Goal: Task Accomplishment & Management: Complete application form

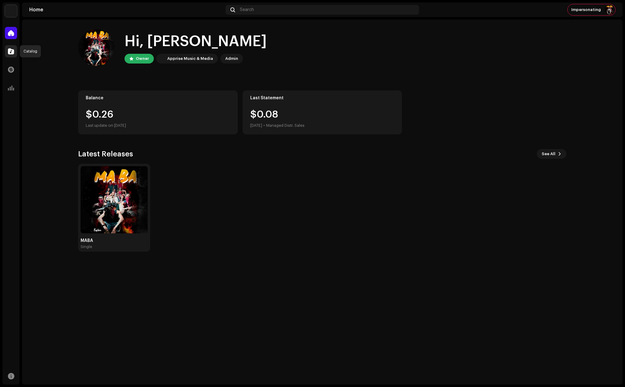
click at [9, 50] on span at bounding box center [11, 51] width 6 height 5
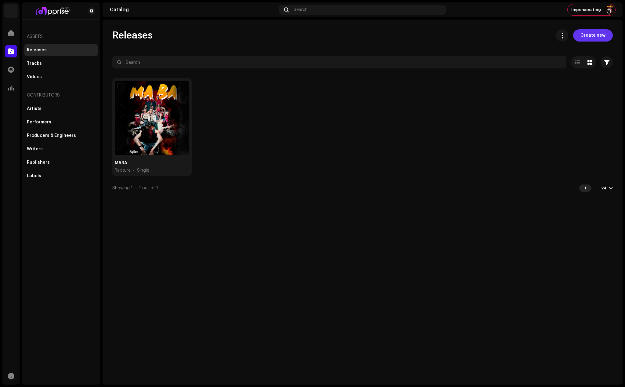
click at [595, 33] on span "Create new" at bounding box center [593, 35] width 25 height 12
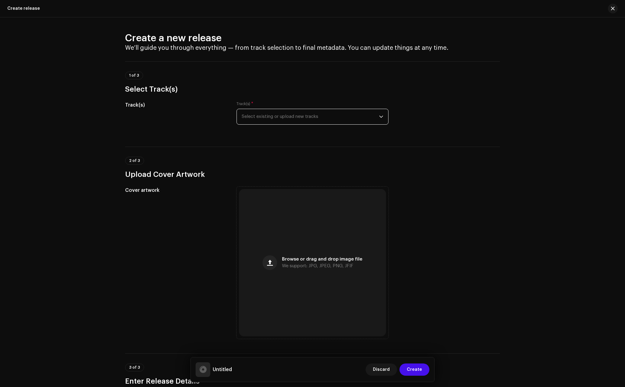
click at [271, 117] on span "Select existing or upload new tracks" at bounding box center [310, 116] width 137 height 15
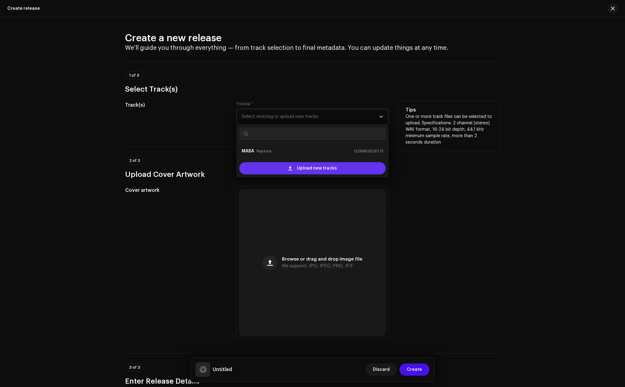
click at [276, 167] on div "Upload new tracks" at bounding box center [312, 168] width 147 height 12
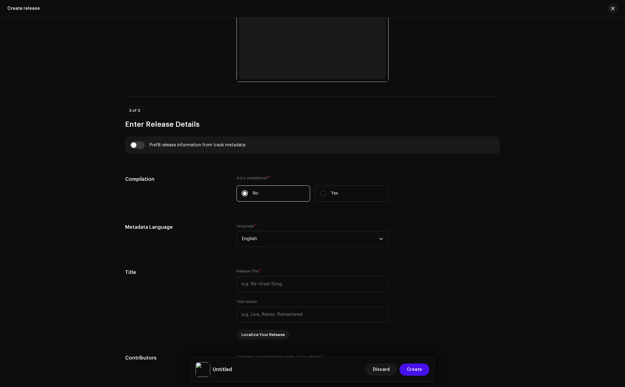
scroll to position [336, 0]
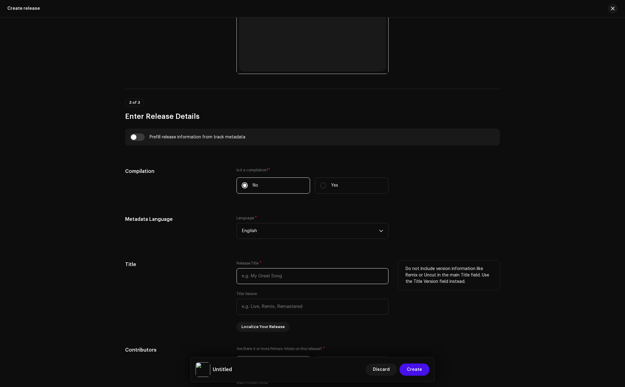
paste input "AWOR M3 ( Thier gods)"
type input "AWOR M3 ( Thier gods)"
paste input "AWOR M3 ( Thier gods)"
drag, startPoint x: 262, startPoint y: 306, endPoint x: 309, endPoint y: 304, distance: 46.5
click at [309, 304] on input "AWOR M3 ( Thier gods)" at bounding box center [313, 307] width 152 height 16
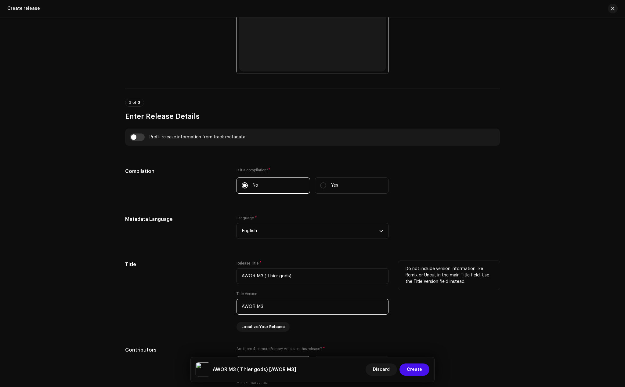
drag, startPoint x: 240, startPoint y: 306, endPoint x: 215, endPoint y: 306, distance: 24.7
click at [215, 306] on div "Title Release Title * AWOR M3 ( Thier gods) Title Version AWOR M3 Localize Your…" at bounding box center [312, 296] width 375 height 71
type input "AWOR M3"
drag, startPoint x: 297, startPoint y: 276, endPoint x: 264, endPoint y: 291, distance: 36.2
click at [262, 278] on input "AWOR M3 ( Thier gods)" at bounding box center [313, 276] width 152 height 16
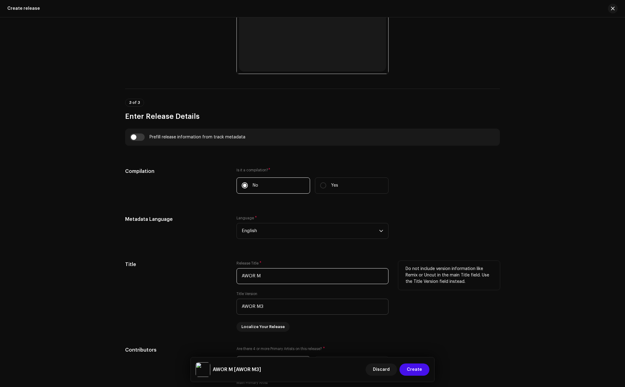
type input "AWOR M"
drag, startPoint x: 268, startPoint y: 305, endPoint x: 230, endPoint y: 306, distance: 38.8
click at [230, 306] on div "Title Release Title * AWOR M Title Version AWOR M3 Localize Your Release Do not…" at bounding box center [312, 296] width 375 height 71
paste input "( [DEMOGRAPHIC_DATA])"
drag, startPoint x: 266, startPoint y: 305, endPoint x: 213, endPoint y: 305, distance: 52.5
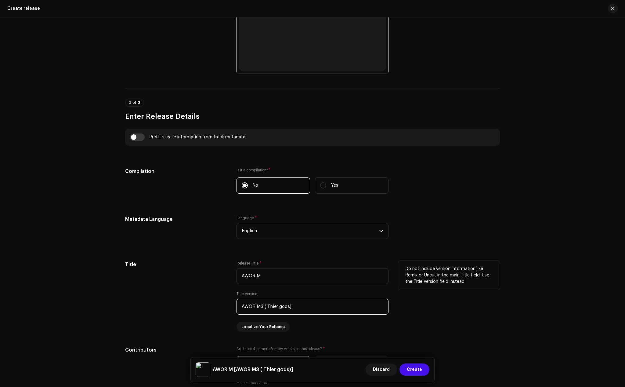
click at [213, 305] on div "Title Release Title * AWOR M Title Version AWOR M3 ( Thier gods) Localize Your …" at bounding box center [312, 296] width 375 height 71
click at [275, 306] on input "Thier [DEMOGRAPHIC_DATA])" at bounding box center [313, 307] width 152 height 16
type input "Thier gods"
drag, startPoint x: 264, startPoint y: 276, endPoint x: 218, endPoint y: 276, distance: 45.8
click at [218, 276] on div "Title Release Title * AWOR M Title Version Thier gods Localize Your Release Do …" at bounding box center [312, 296] width 375 height 71
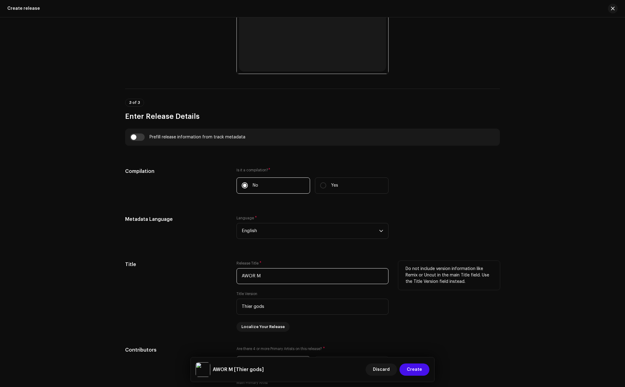
paste input "3 ( [DEMOGRAPHIC_DATA])"
drag, startPoint x: 306, startPoint y: 276, endPoint x: 262, endPoint y: 275, distance: 44.0
click at [262, 275] on input "AWOR M3 ( Thier gods)" at bounding box center [313, 276] width 152 height 16
type input "AWOR M3"
click at [195, 299] on div "Title" at bounding box center [176, 296] width 102 height 71
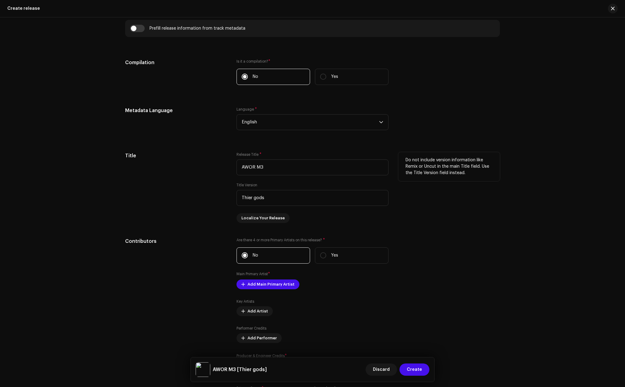
scroll to position [458, 0]
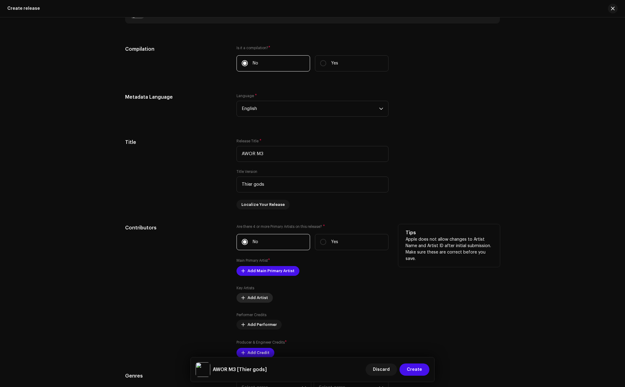
click at [259, 297] on span "Add Artist" at bounding box center [258, 297] width 20 height 12
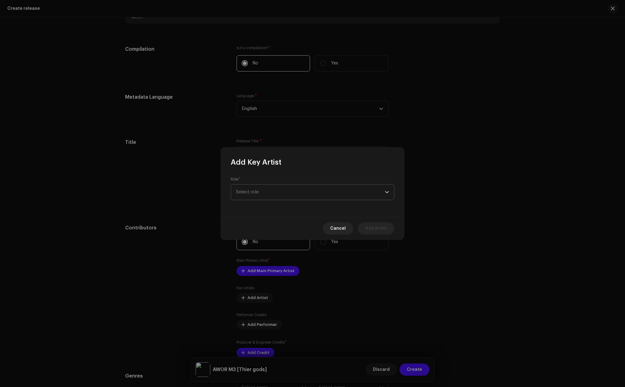
click at [280, 189] on span "Select role" at bounding box center [310, 191] width 149 height 15
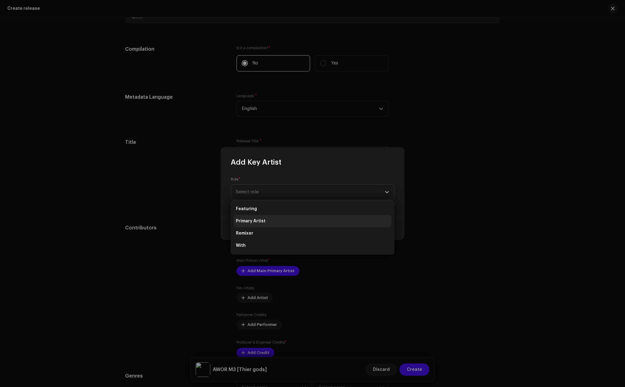
click at [256, 219] on span "Primary Artist" at bounding box center [251, 221] width 30 height 6
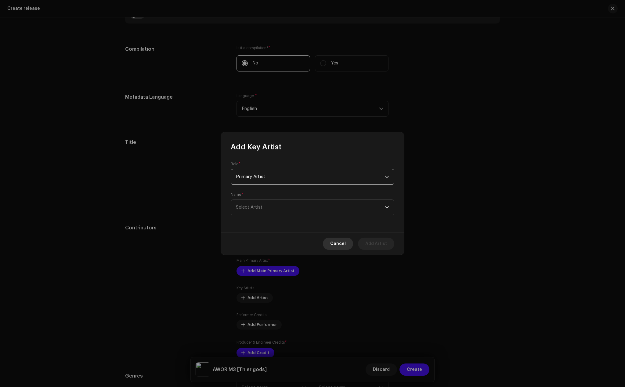
click at [331, 246] on button "Cancel" at bounding box center [338, 243] width 30 height 12
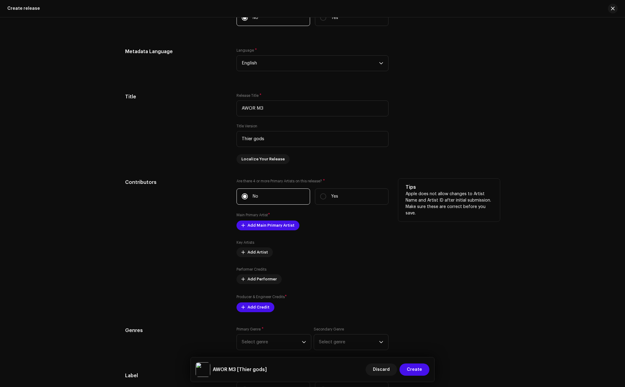
scroll to position [519, 0]
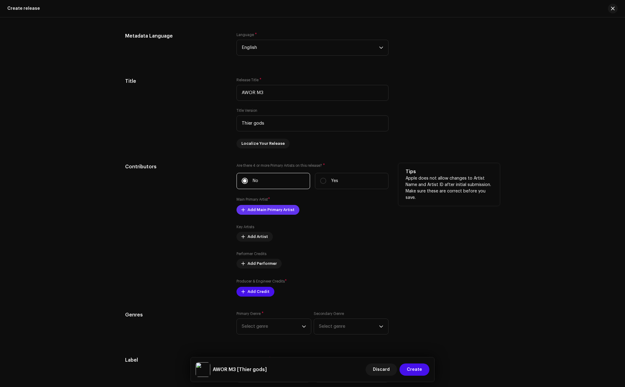
click at [272, 211] on span "Add Main Primary Artist" at bounding box center [271, 210] width 47 height 12
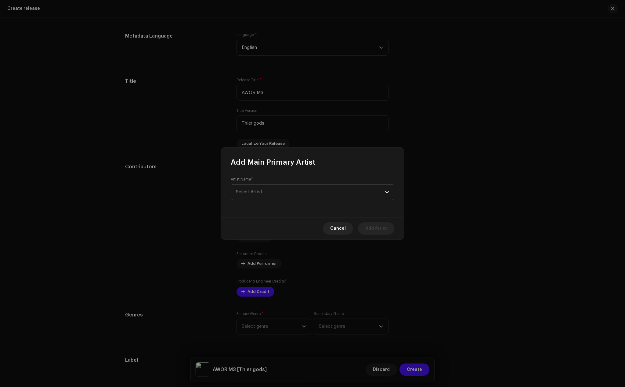
click at [271, 198] on span "Select Artist" at bounding box center [310, 191] width 149 height 15
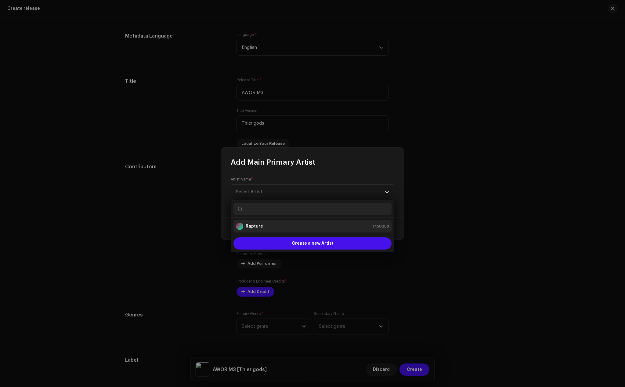
click at [265, 222] on li "Rapture 1450368" at bounding box center [312, 226] width 158 height 12
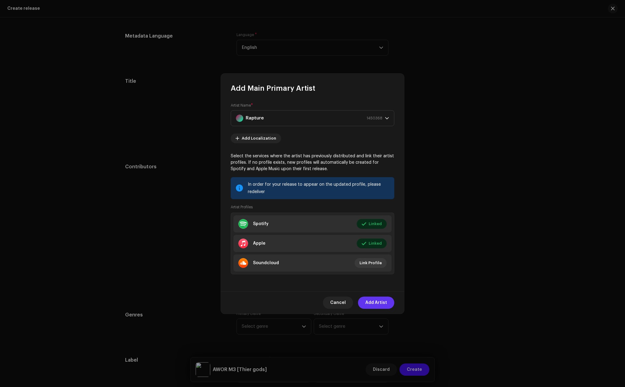
click at [380, 300] on span "Add Artist" at bounding box center [376, 302] width 22 height 12
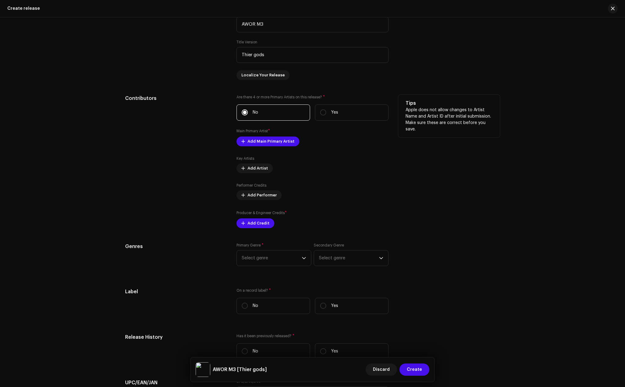
scroll to position [641, 0]
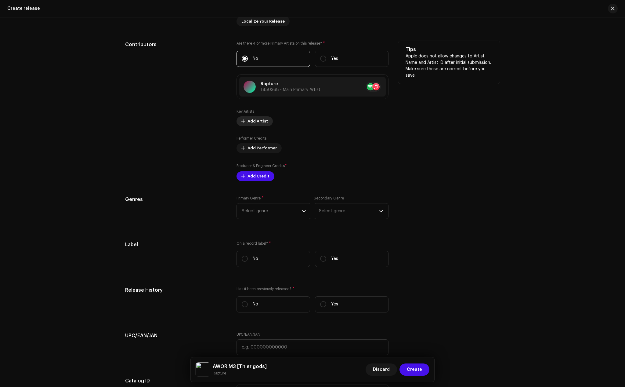
click at [259, 120] on span "Add Artist" at bounding box center [258, 121] width 20 height 12
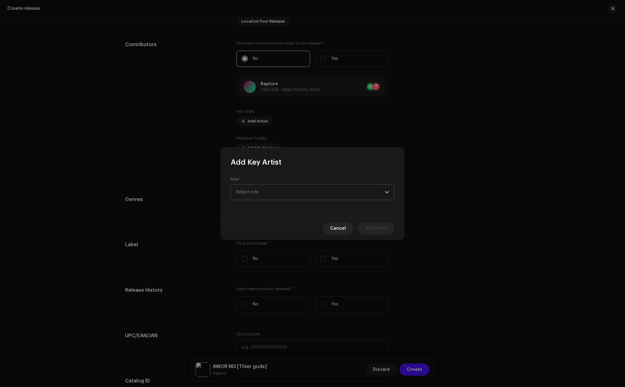
click at [267, 194] on span "Select role" at bounding box center [310, 191] width 149 height 15
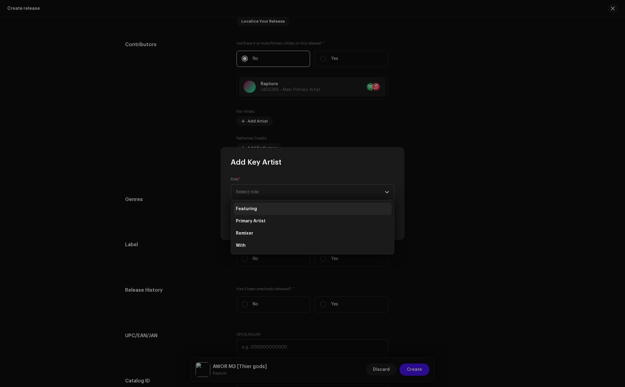
click at [251, 211] on span "Featuring" at bounding box center [246, 209] width 21 height 6
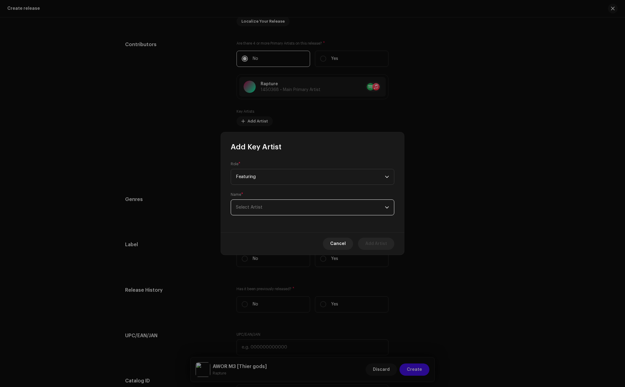
click at [268, 207] on span "Select Artist" at bounding box center [310, 207] width 149 height 15
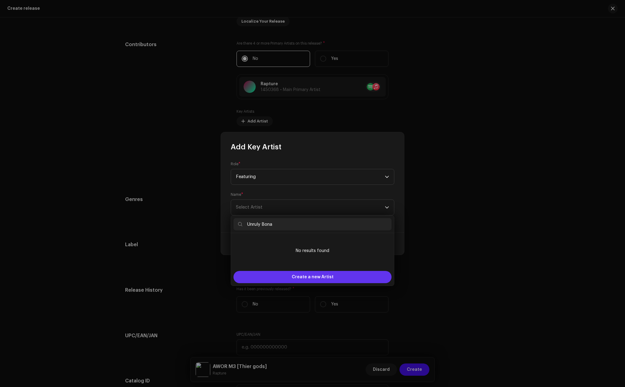
type input "Unruly Bona"
click at [310, 274] on span "Create a new Artist" at bounding box center [313, 277] width 42 height 12
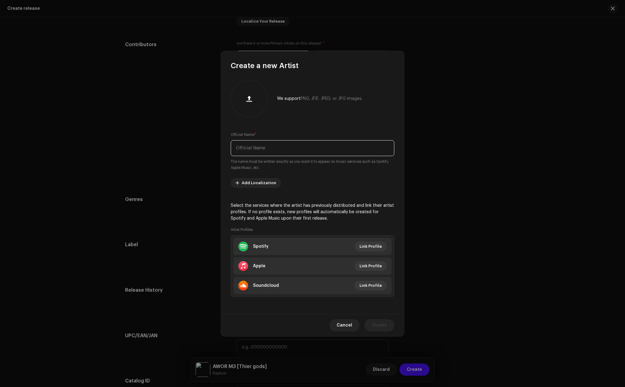
paste input "Unruly Bona"
type input "Unruly Bona"
click at [381, 322] on span "Create" at bounding box center [379, 325] width 15 height 12
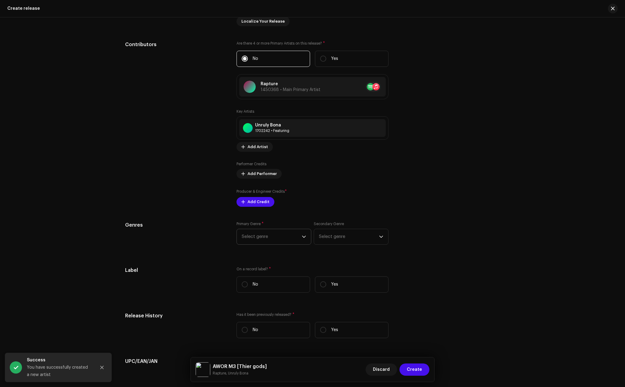
click at [280, 237] on span "Select genre" at bounding box center [272, 236] width 60 height 15
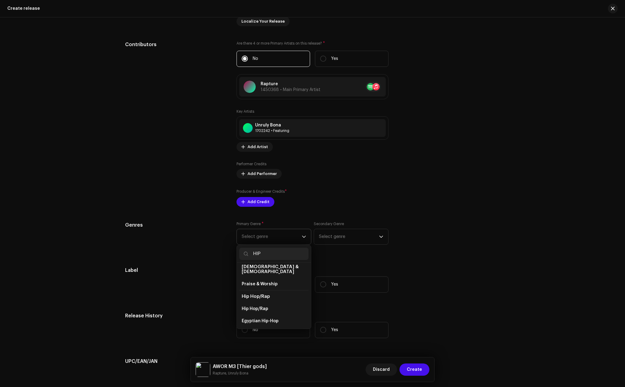
scroll to position [31, 0]
type input "HIP"
click at [265, 304] on span "Hip Hop/Rap" at bounding box center [255, 307] width 27 height 6
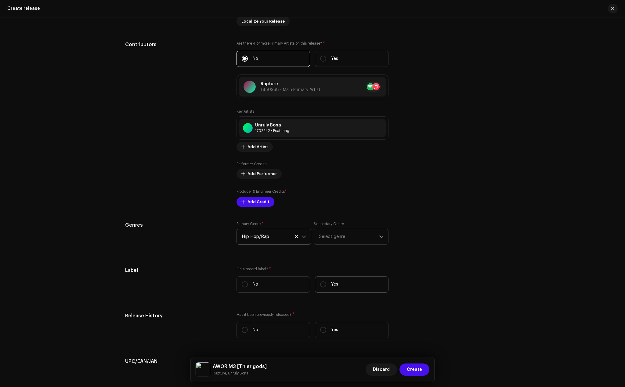
drag, startPoint x: 340, startPoint y: 284, endPoint x: 334, endPoint y: 285, distance: 5.9
click at [340, 284] on label "Yes" at bounding box center [352, 284] width 74 height 16
click at [326, 284] on input "Yes" at bounding box center [323, 284] width 6 height 6
radio input "true"
click at [296, 308] on span "Select label" at bounding box center [310, 314] width 137 height 15
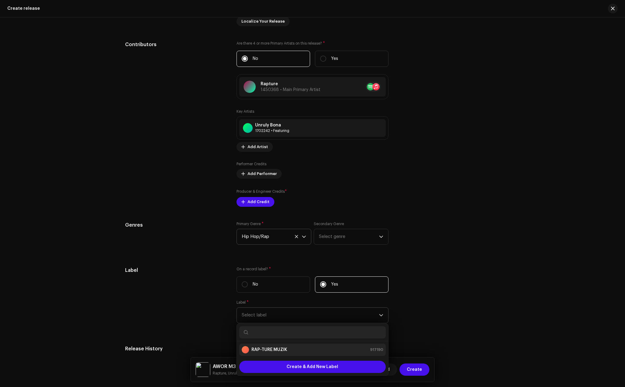
click at [271, 343] on li "RAP-TURE MUZIK 917190" at bounding box center [312, 349] width 147 height 12
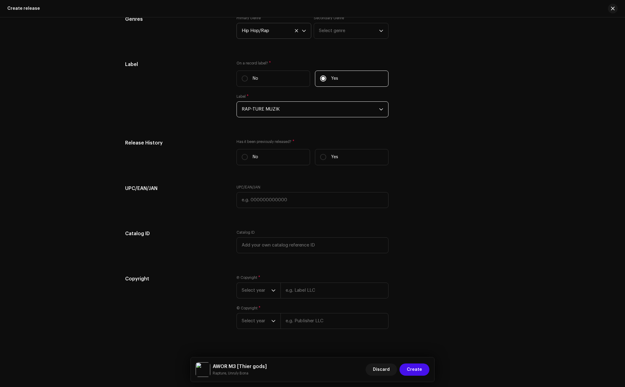
scroll to position [855, 0]
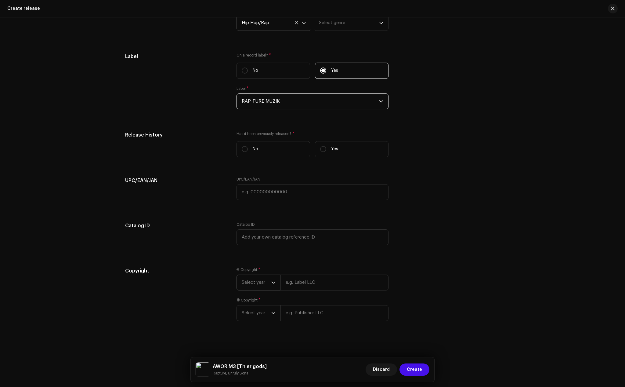
click at [272, 282] on icon "dropdown trigger" at bounding box center [273, 282] width 4 height 4
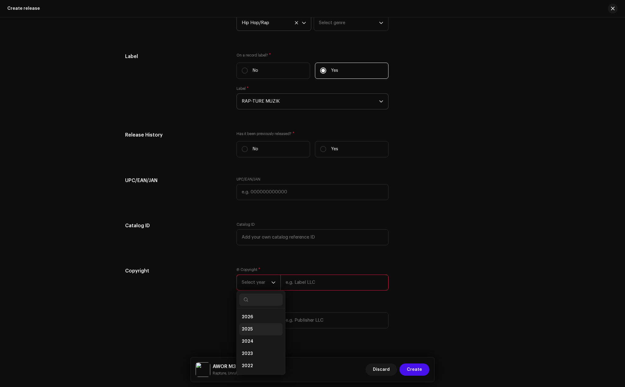
drag, startPoint x: 253, startPoint y: 326, endPoint x: 257, endPoint y: 324, distance: 4.2
click at [253, 326] on li "2025" at bounding box center [260, 329] width 43 height 12
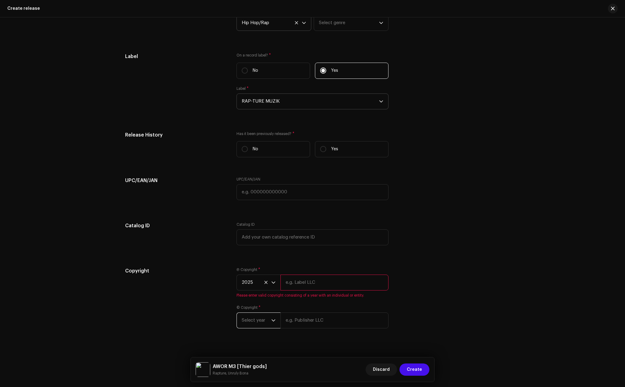
click at [266, 319] on span "Select year" at bounding box center [257, 320] width 30 height 15
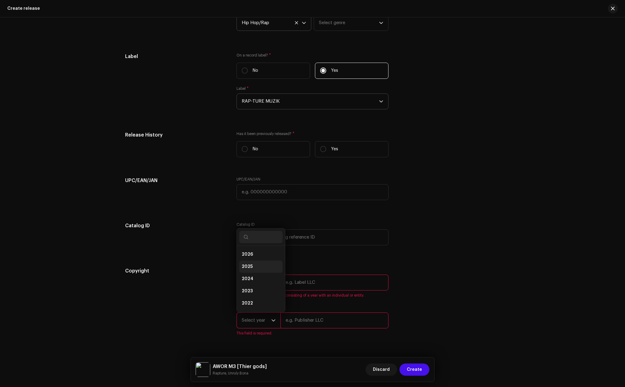
click at [248, 266] on span "2025" at bounding box center [247, 266] width 11 height 6
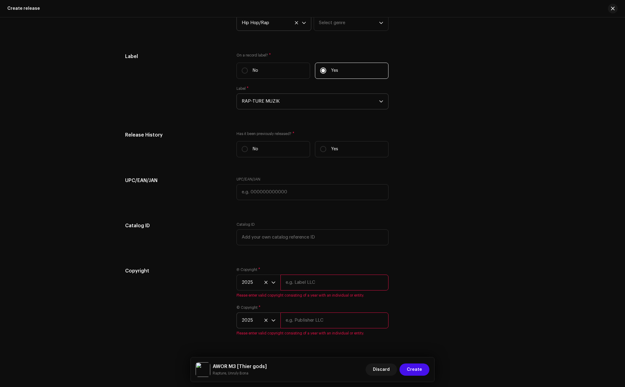
drag, startPoint x: 205, startPoint y: 294, endPoint x: 201, endPoint y: 294, distance: 4.3
click at [205, 294] on div "Copyright" at bounding box center [176, 305] width 102 height 76
paste input "MAG"
type input "MAG"
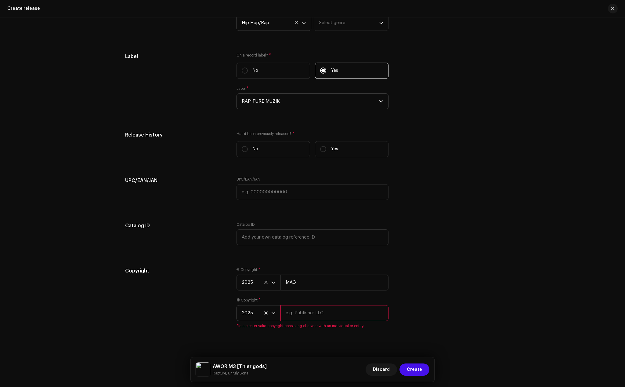
drag, startPoint x: 289, startPoint y: 321, endPoint x: 284, endPoint y: 316, distance: 7.6
click at [284, 316] on input "text" at bounding box center [334, 313] width 108 height 16
click at [285, 313] on input "text" at bounding box center [334, 313] width 108 height 16
paste input "MAG"
type input "MAG"
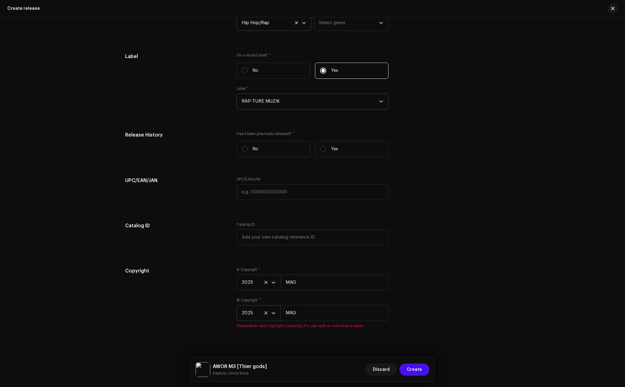
click at [199, 312] on div "Copyright" at bounding box center [176, 301] width 102 height 68
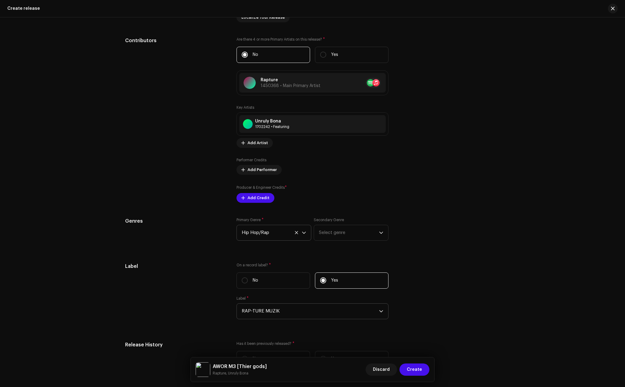
scroll to position [610, 0]
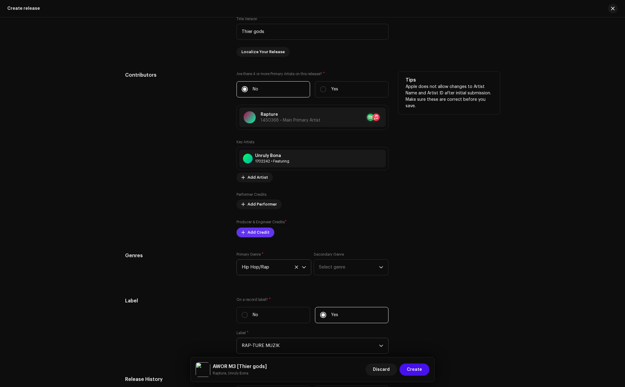
click at [252, 233] on span "Add Credit" at bounding box center [259, 232] width 22 height 12
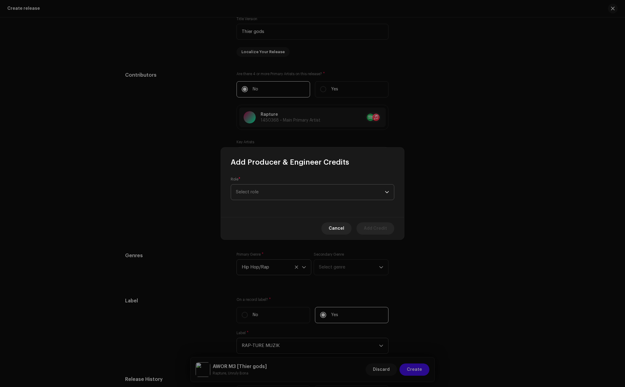
click at [262, 194] on span "Select role" at bounding box center [310, 191] width 149 height 15
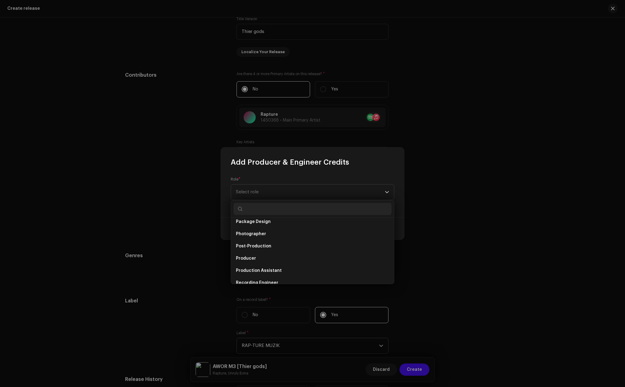
scroll to position [214, 0]
click at [248, 253] on li "Producer" at bounding box center [312, 257] width 158 height 12
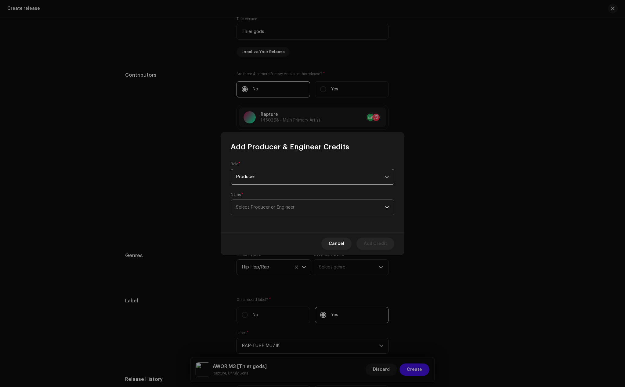
click at [260, 211] on span "Select Producer or Engineer" at bounding box center [310, 207] width 149 height 15
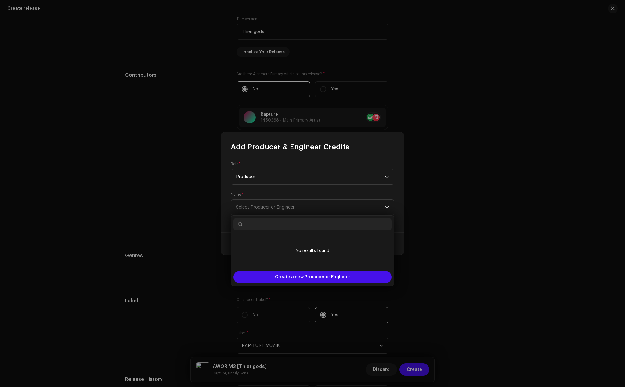
click at [262, 223] on input "text" at bounding box center [312, 224] width 158 height 12
paste input "Decksmiles"
type input "Decksmiles"
click at [313, 277] on span "Create a new Producer or Engineer" at bounding box center [312, 277] width 75 height 12
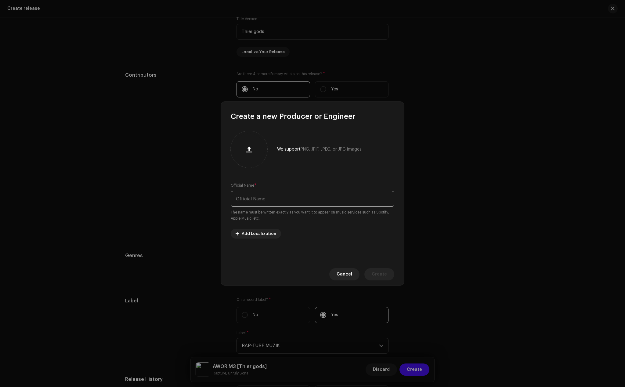
paste input "Decksmiles"
type input "Decksmiles"
click at [381, 273] on span "Create" at bounding box center [379, 274] width 15 height 12
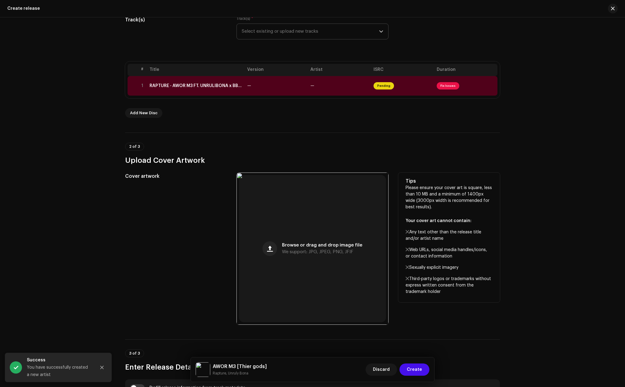
scroll to position [61, 0]
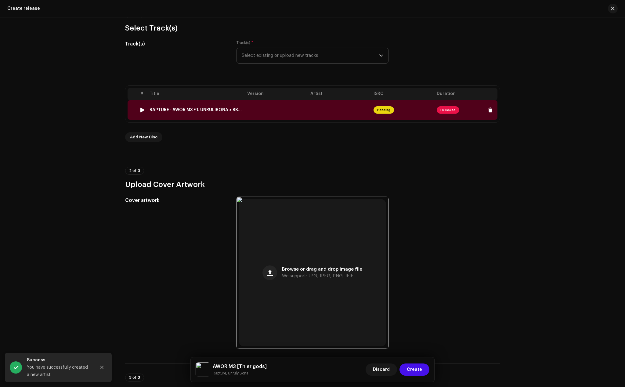
click at [188, 104] on td "RAPTURE - AWOR M3 FT. UNRULIBONA x BBIRD_011304.wav" at bounding box center [196, 110] width 98 height 20
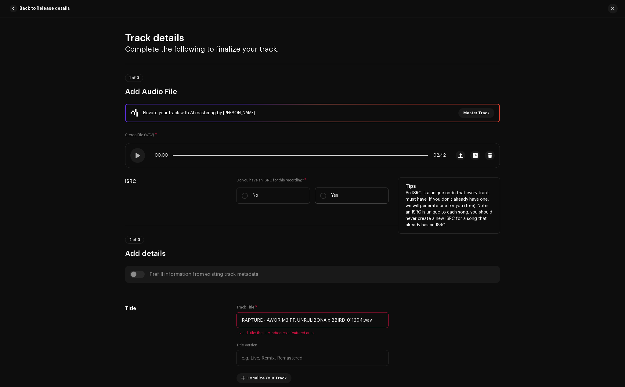
click at [325, 194] on label "Yes" at bounding box center [352, 195] width 74 height 16
click at [325, 194] on input "Yes" at bounding box center [323, 196] width 6 height 6
radio input "true"
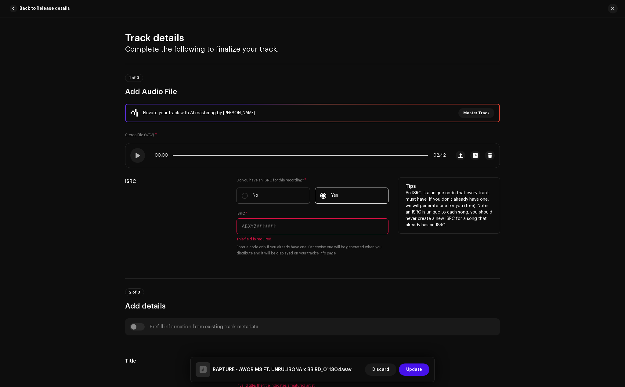
click at [269, 193] on label "No" at bounding box center [274, 195] width 74 height 16
click at [248, 193] on input "No" at bounding box center [245, 196] width 6 height 6
radio input "true"
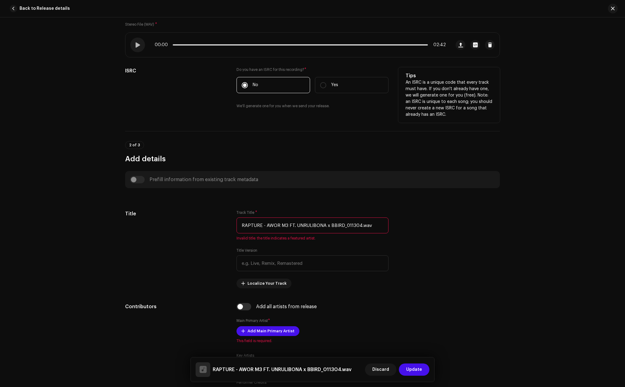
scroll to position [122, 0]
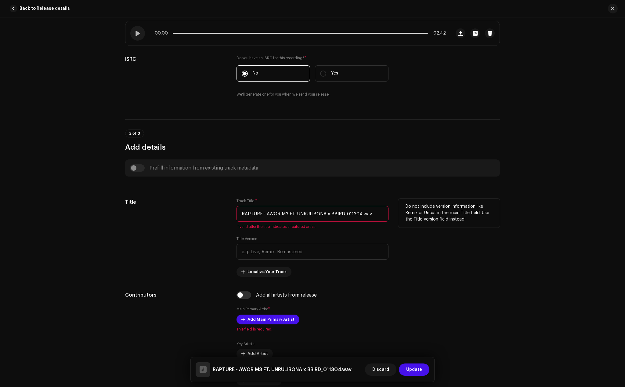
drag, startPoint x: 265, startPoint y: 212, endPoint x: 222, endPoint y: 213, distance: 42.4
click at [222, 213] on div "Title Track Title * RAPTURE - AWOR M3 FT. UNRULIBONA x BBIRD_011304.wav Invalid…" at bounding box center [312, 237] width 375 height 78
drag, startPoint x: 262, startPoint y: 212, endPoint x: 360, endPoint y: 216, distance: 98.7
click at [360, 216] on input "AWOR M3 FT. UNRULIBONA x BBIRD_011304.wav" at bounding box center [313, 214] width 152 height 16
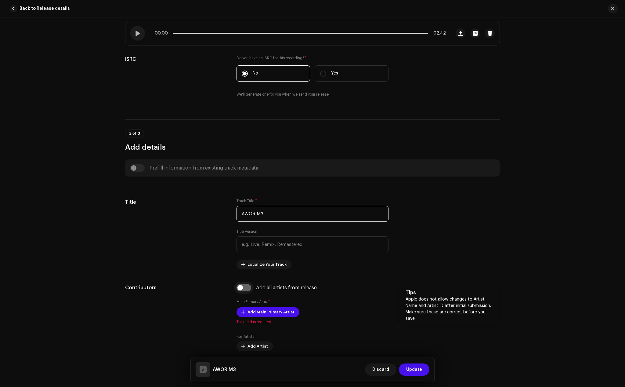
type input "AWOR M3"
click at [241, 288] on input "checkbox" at bounding box center [244, 287] width 15 height 7
checkbox input "true"
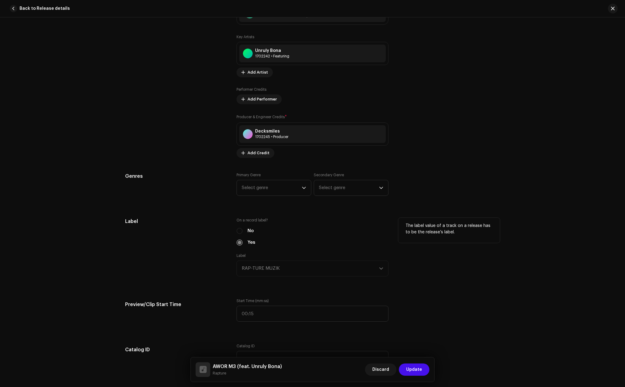
scroll to position [458, 0]
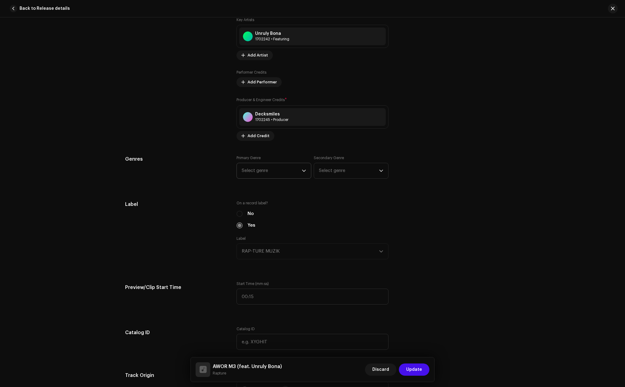
click at [278, 171] on span "Select genre" at bounding box center [272, 170] width 60 height 15
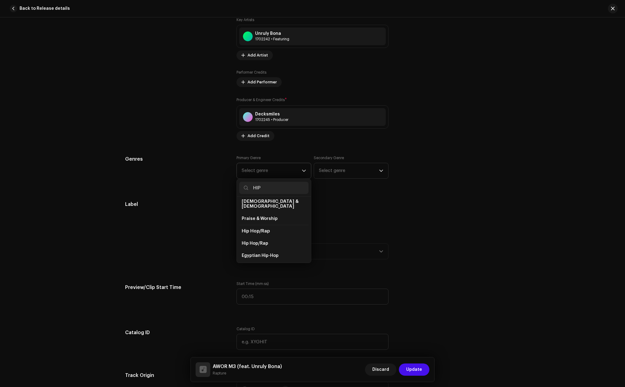
scroll to position [31, 0]
type input "HIP"
click at [259, 238] on span "Hip Hop/Rap" at bounding box center [255, 241] width 27 height 6
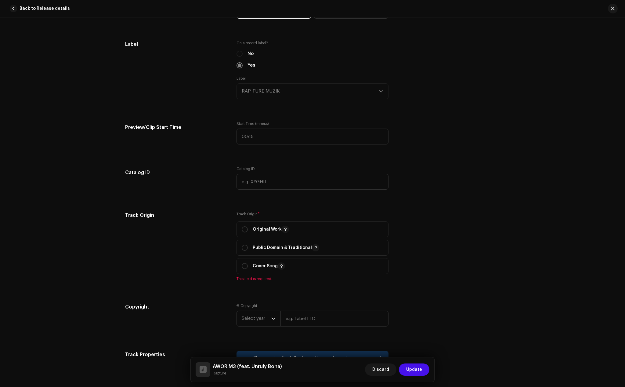
scroll to position [641, 0]
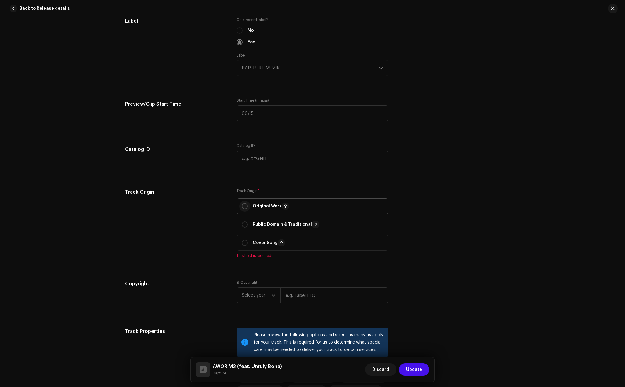
click at [242, 205] on input "radio" at bounding box center [245, 206] width 6 height 6
radio input "true"
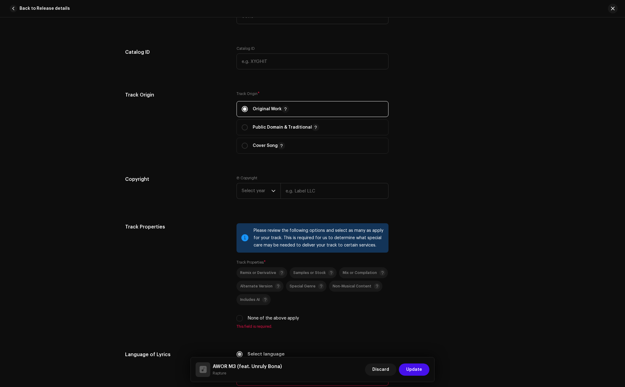
scroll to position [763, 0]
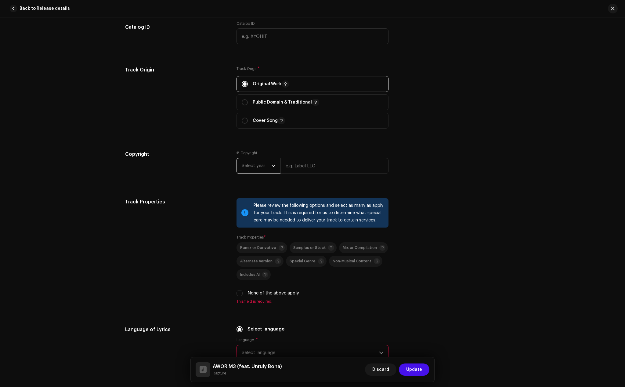
click at [268, 167] on span "Select year" at bounding box center [257, 165] width 30 height 15
click at [252, 214] on li "2025" at bounding box center [260, 212] width 43 height 12
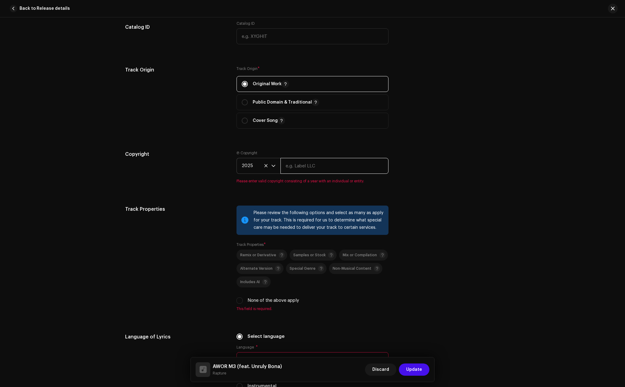
paste input "MAG"
type input "MAG"
click at [198, 212] on div "Track Properties" at bounding box center [176, 261] width 102 height 113
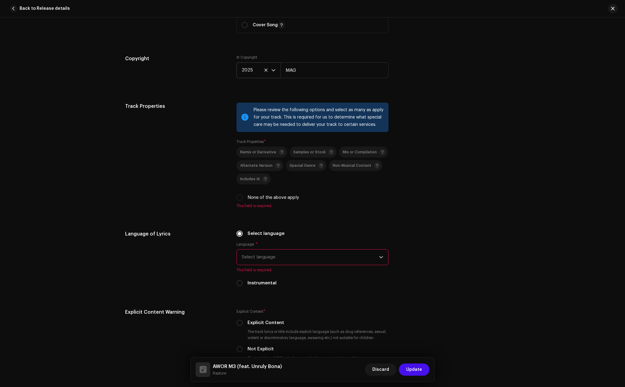
scroll to position [885, 0]
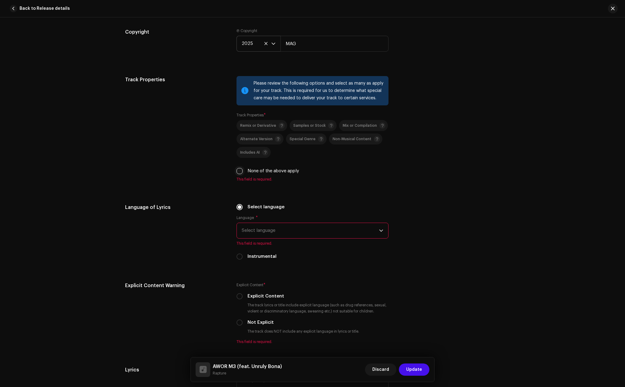
click at [237, 171] on input "None of the above apply" at bounding box center [240, 171] width 6 height 6
checkbox input "true"
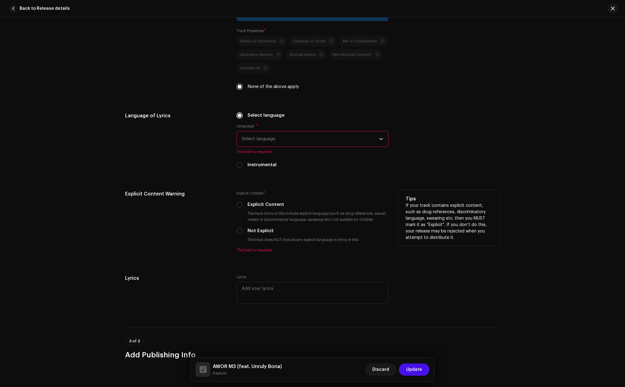
scroll to position [977, 0]
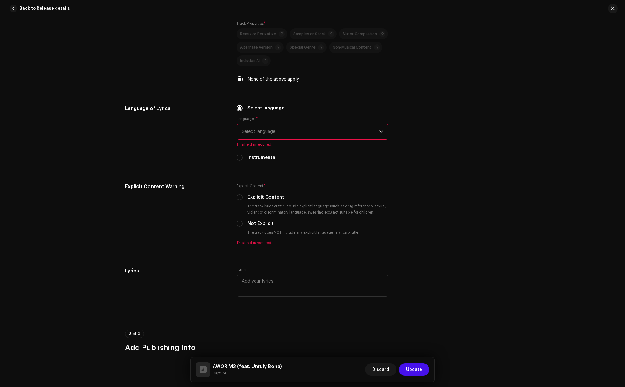
click at [265, 133] on span "Select language" at bounding box center [310, 131] width 137 height 15
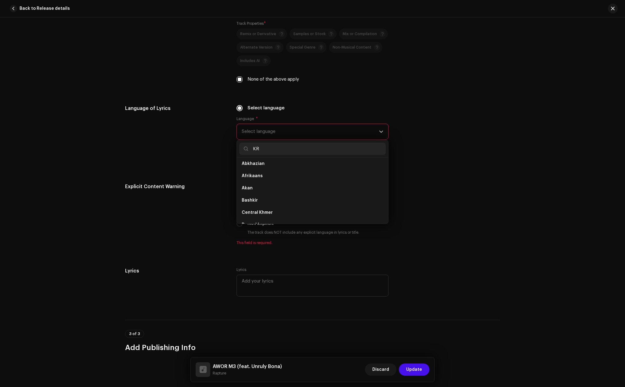
scroll to position [0, 0]
type input "K"
type input "ENG"
click at [254, 172] on li "Bengali" at bounding box center [312, 166] width 147 height 12
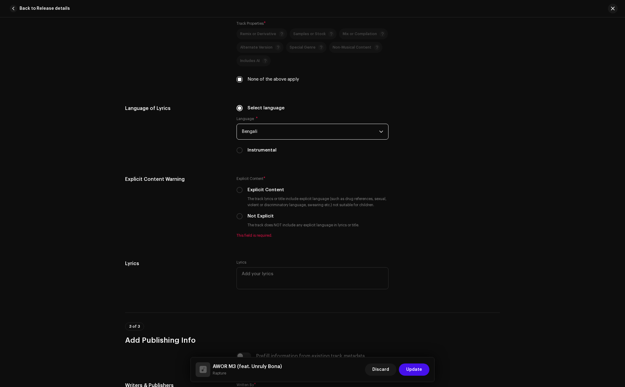
click at [261, 135] on span "Bengali" at bounding box center [310, 131] width 137 height 15
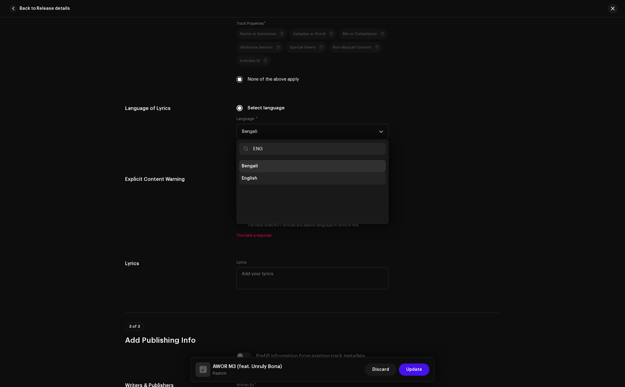
type input "ENG"
click at [251, 176] on span "English" at bounding box center [250, 178] width 16 height 6
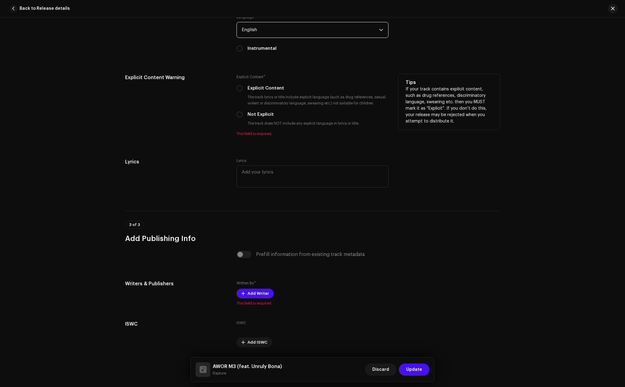
scroll to position [1097, 0]
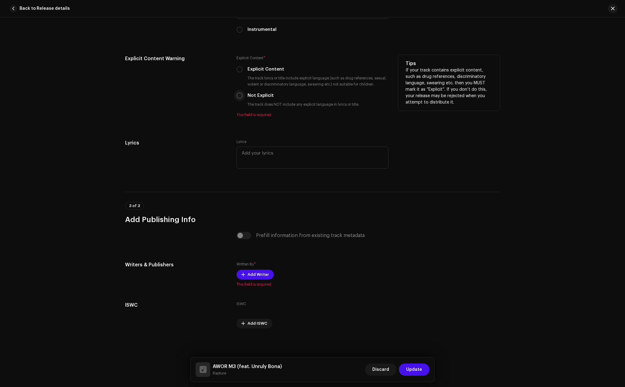
click at [238, 98] on input "Not Explicit" at bounding box center [240, 95] width 6 height 6
radio input "true"
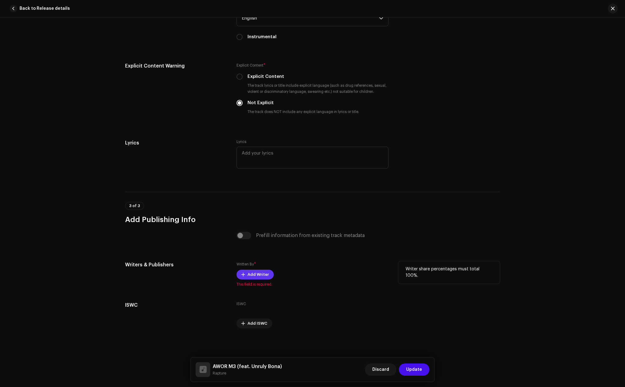
click at [254, 272] on span "Add Writer" at bounding box center [258, 274] width 21 height 12
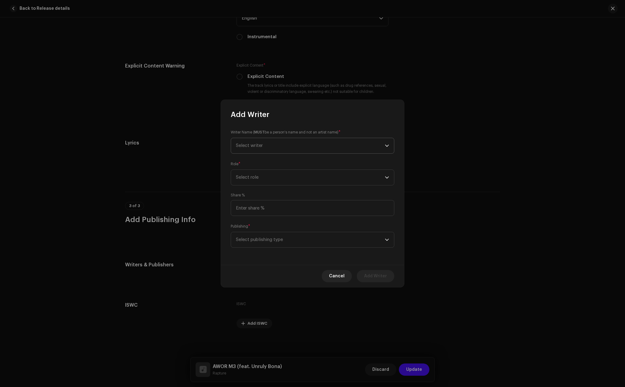
click at [253, 147] on span "Select writer" at bounding box center [249, 145] width 27 height 5
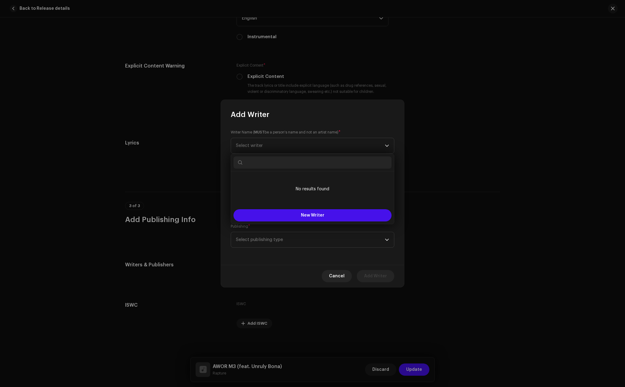
click at [256, 168] on input "text" at bounding box center [312, 162] width 158 height 12
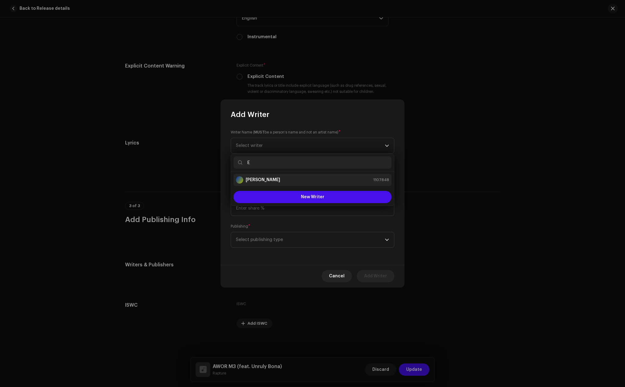
type input "E"
click at [266, 176] on div "[PERSON_NAME]" at bounding box center [258, 179] width 44 height 7
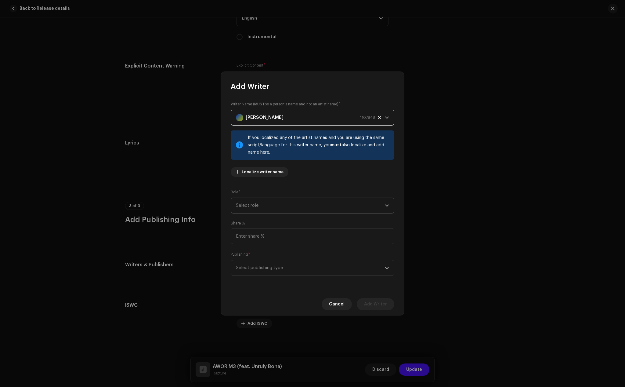
click at [269, 202] on span "Select role" at bounding box center [310, 205] width 149 height 15
click at [252, 257] on span "Composer & Lyricist" at bounding box center [257, 259] width 43 height 6
click at [259, 236] on input at bounding box center [313, 236] width 164 height 16
type input "100.00"
click at [259, 267] on span "Select publishing type" at bounding box center [310, 267] width 149 height 15
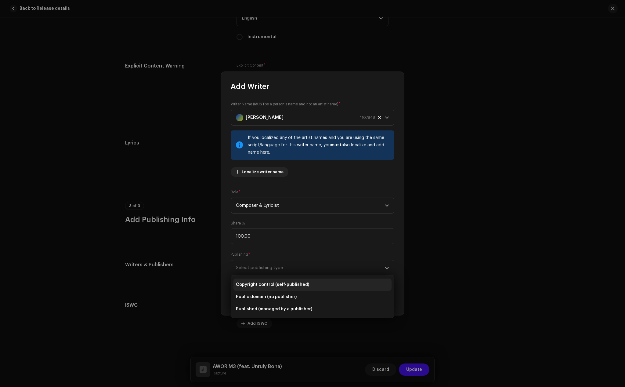
click at [258, 287] on span "Copyright control (self-published)" at bounding box center [272, 284] width 73 height 6
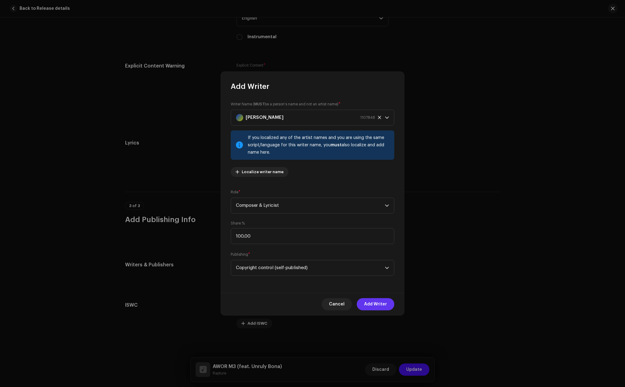
click at [374, 302] on span "Add Writer" at bounding box center [375, 304] width 23 height 12
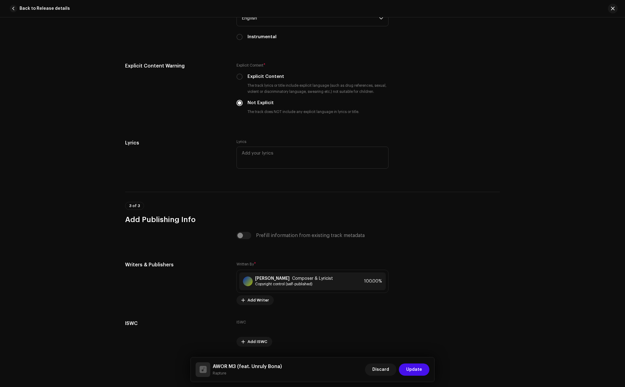
click at [418, 369] on span "Update" at bounding box center [414, 369] width 16 height 12
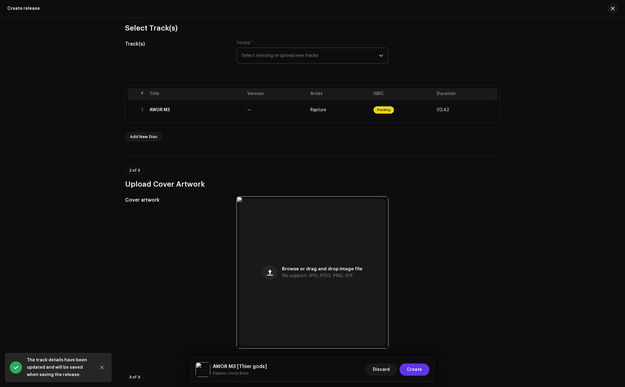
click at [418, 372] on span "Create" at bounding box center [414, 369] width 15 height 12
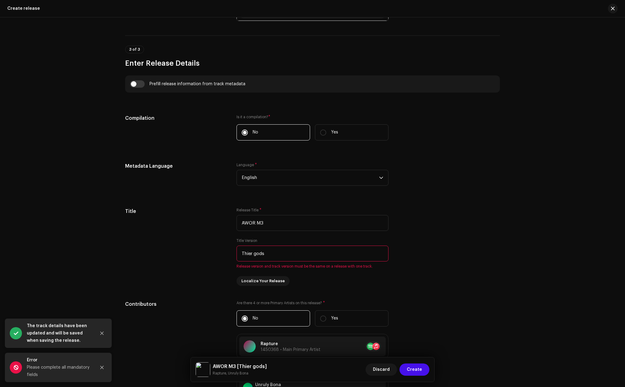
scroll to position [427, 0]
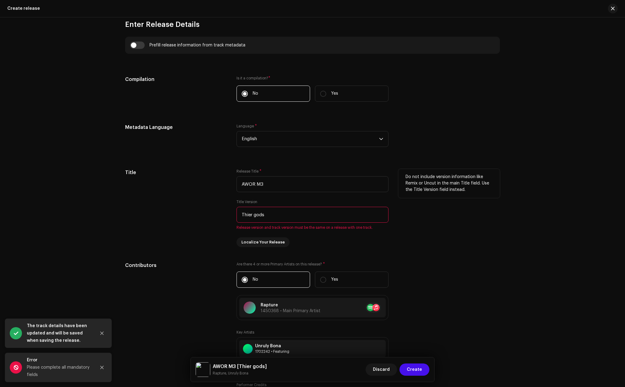
drag, startPoint x: 269, startPoint y: 215, endPoint x: 224, endPoint y: 216, distance: 44.6
click at [224, 216] on div "Title Release Title * AWOR M3 Title Version Thier gods Release version and trac…" at bounding box center [312, 208] width 375 height 78
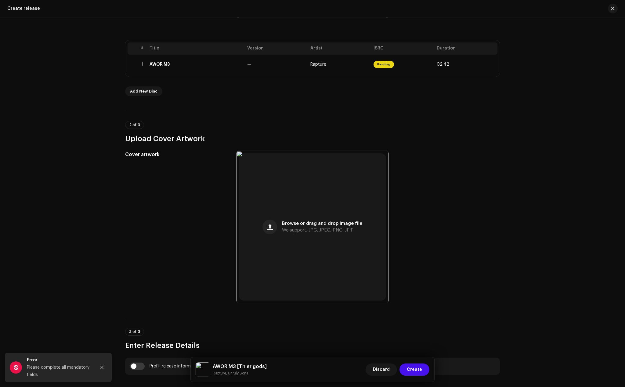
scroll to position [92, 0]
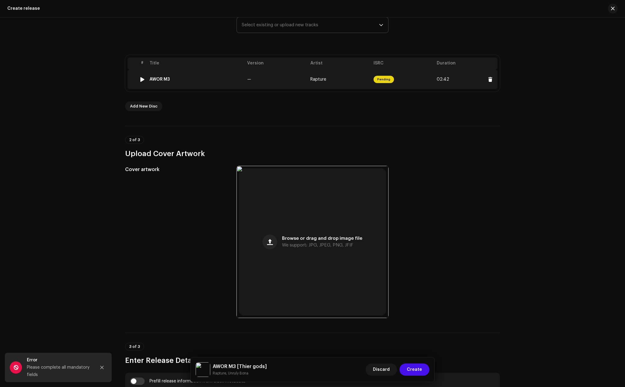
click at [173, 78] on div "AWOR M3" at bounding box center [196, 79] width 93 height 5
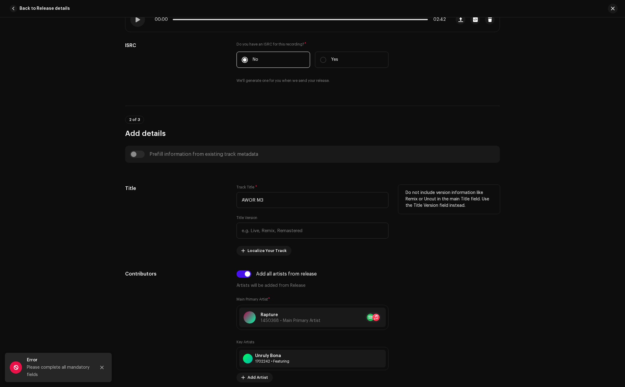
scroll to position [153, 0]
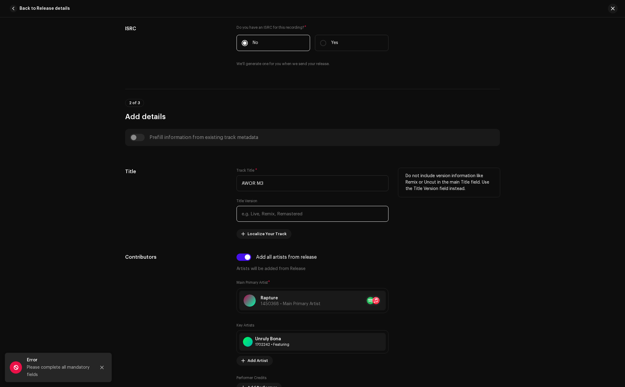
paste input "Thier gods"
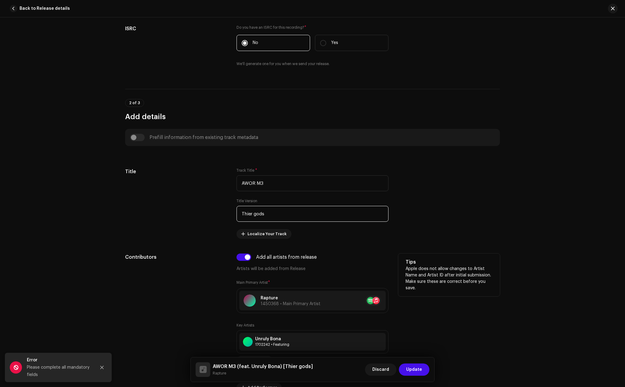
type input "Thier gods"
click at [197, 277] on div "Contributors" at bounding box center [176, 349] width 102 height 193
click at [416, 370] on span "Update" at bounding box center [414, 369] width 16 height 12
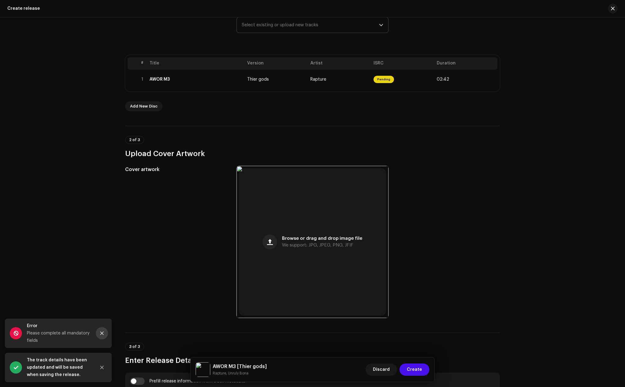
click at [99, 331] on button "Close" at bounding box center [102, 333] width 12 height 12
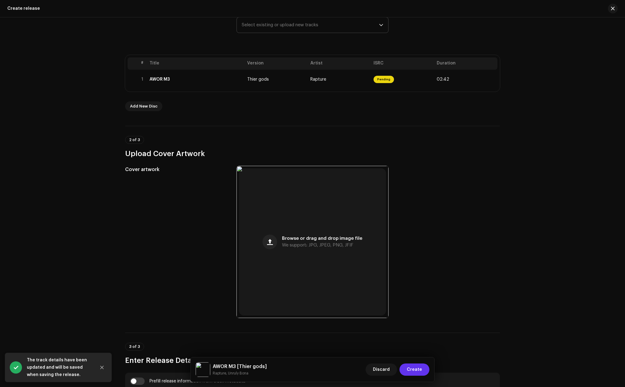
click at [416, 371] on span "Create" at bounding box center [414, 369] width 15 height 12
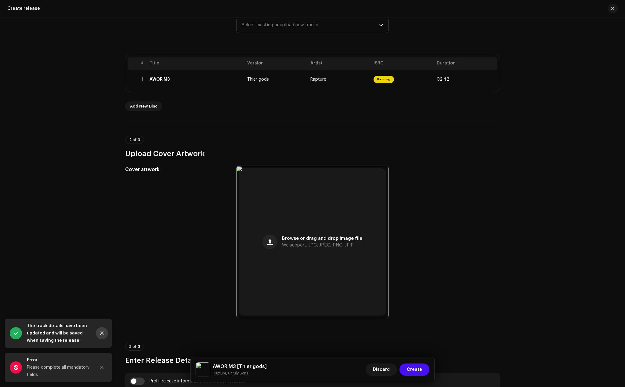
click at [103, 335] on icon "Close" at bounding box center [101, 332] width 3 height 3
click at [104, 366] on icon "Close" at bounding box center [102, 367] width 4 height 4
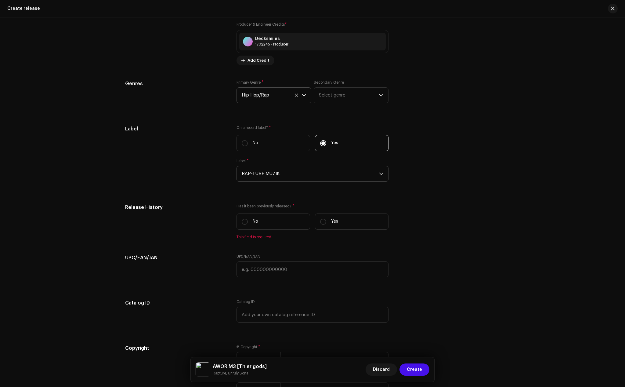
scroll to position [885, 0]
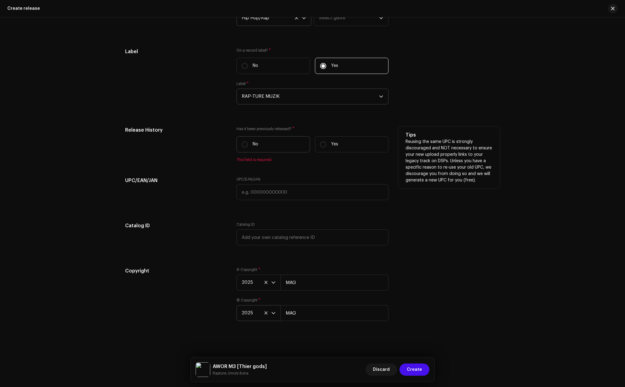
click at [248, 144] on label "No" at bounding box center [274, 144] width 74 height 16
click at [248, 144] on input "No" at bounding box center [245, 144] width 6 height 6
radio input "true"
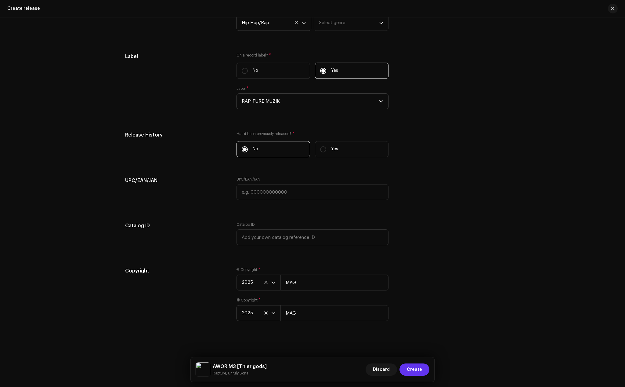
click at [424, 364] on button "Create" at bounding box center [415, 369] width 30 height 12
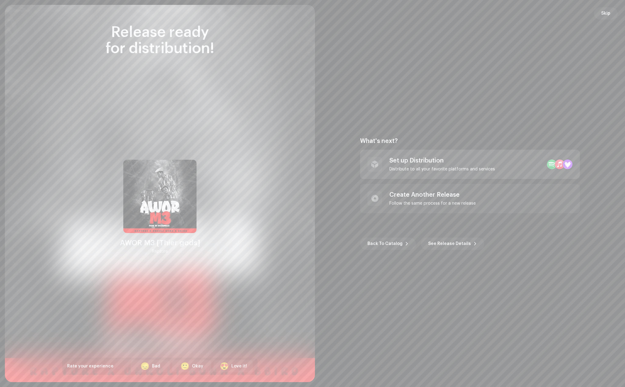
click at [420, 161] on div "Set up Distribution" at bounding box center [442, 160] width 106 height 7
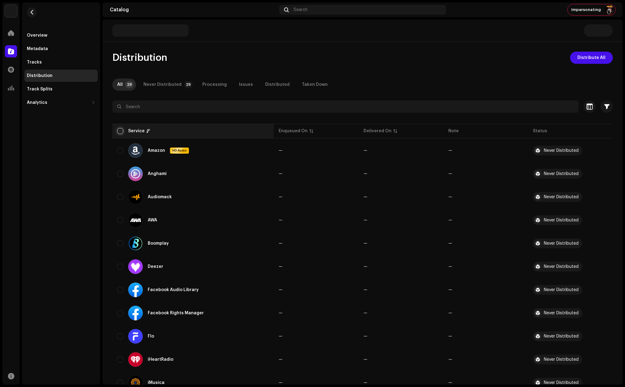
click at [119, 130] on input "checkbox" at bounding box center [120, 131] width 6 height 6
checkbox input "true"
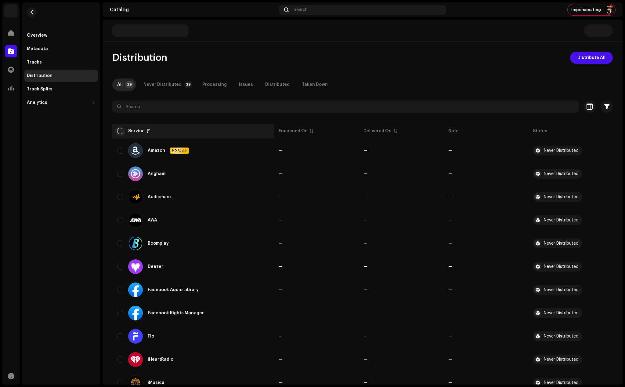
checkbox input "true"
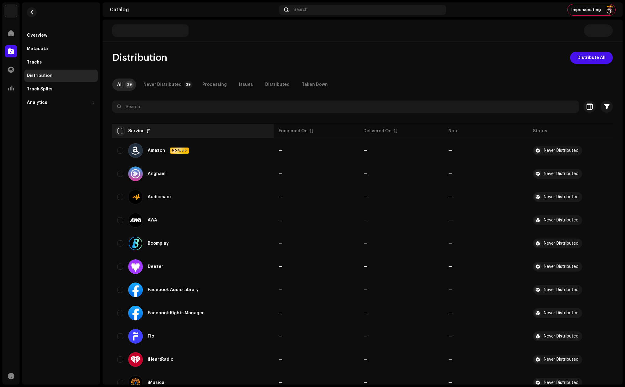
checkbox input "true"
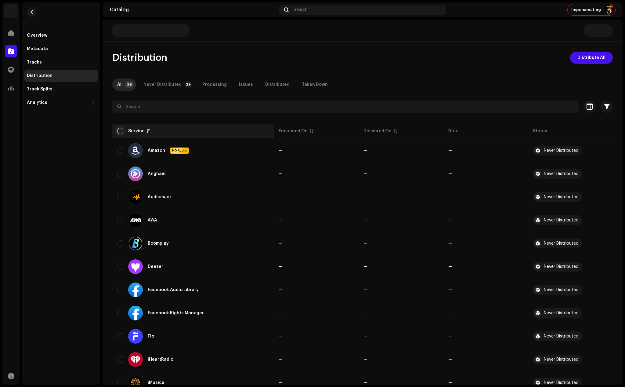
checkbox input "true"
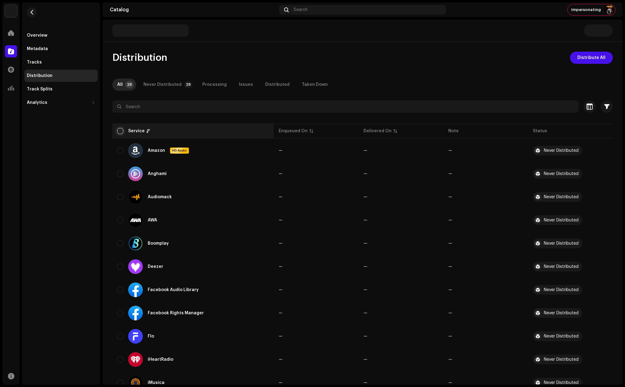
checkbox input "true"
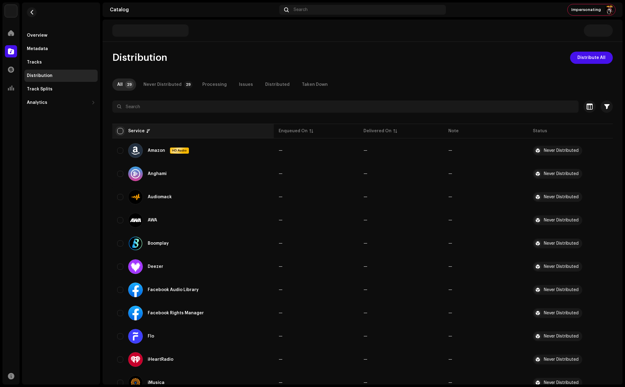
checkbox input "true"
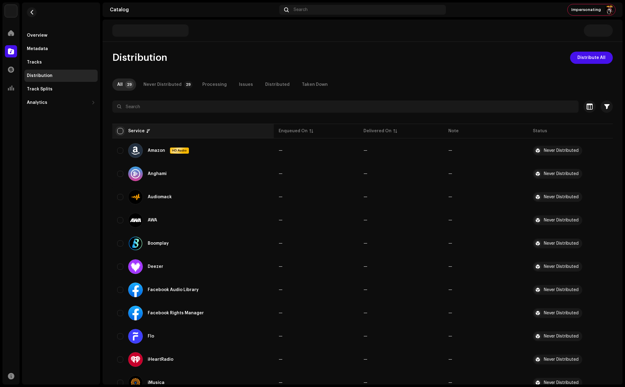
checkbox input "true"
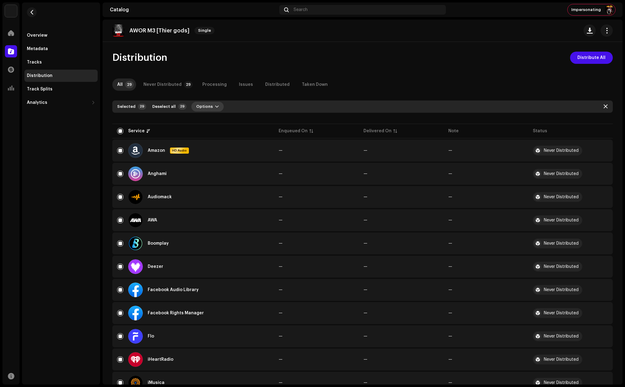
click at [215, 106] on button "Options" at bounding box center [207, 107] width 32 height 10
click at [214, 122] on div "Distribute" at bounding box center [220, 120] width 57 height 5
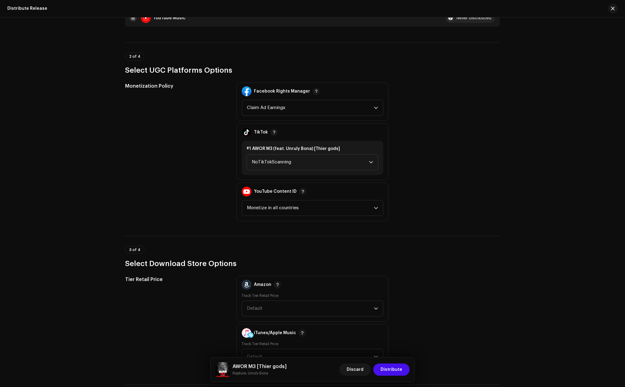
scroll to position [641, 0]
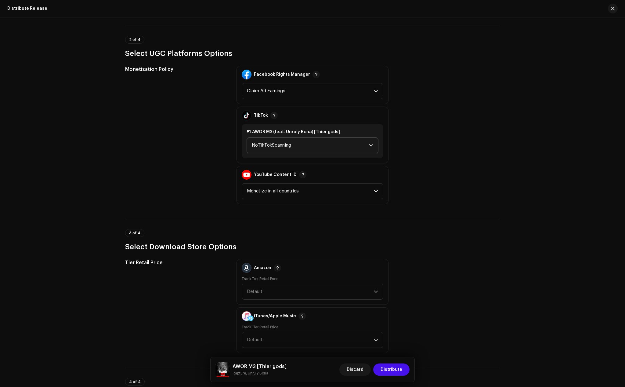
click at [273, 141] on span "NoTikTokScanning" at bounding box center [310, 145] width 117 height 15
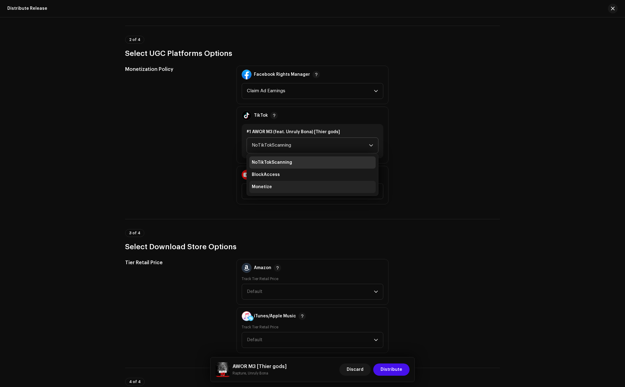
click at [266, 181] on li "Monetize" at bounding box center [312, 187] width 126 height 12
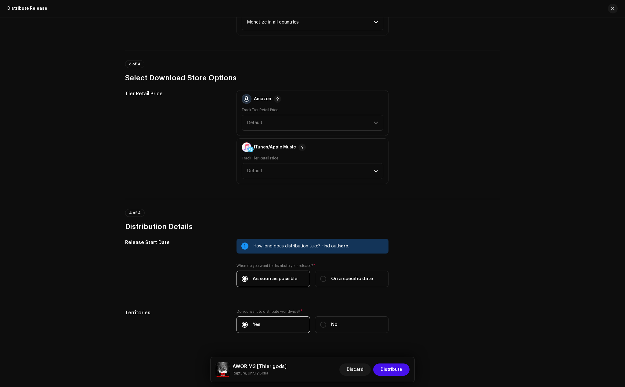
scroll to position [822, 0]
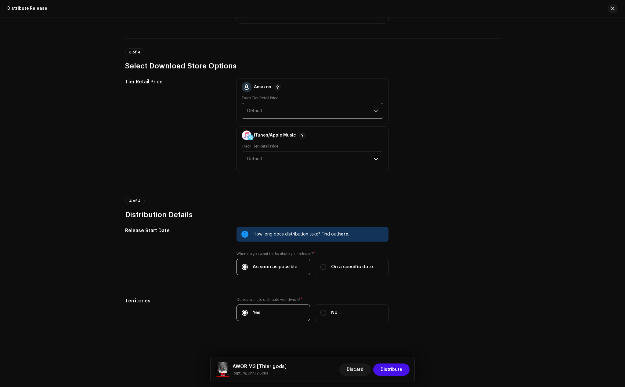
click at [256, 109] on span "Default" at bounding box center [255, 110] width 16 height 5
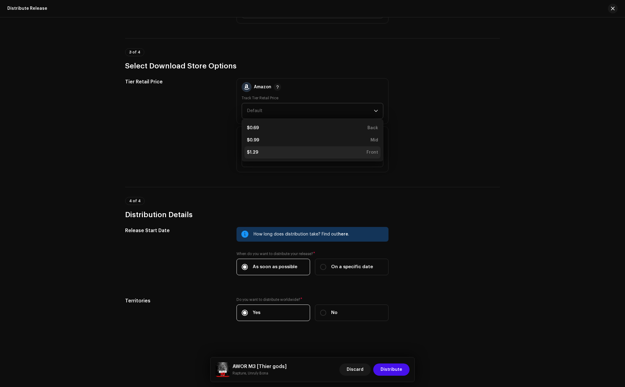
click at [253, 153] on div "$1.29" at bounding box center [252, 152] width 11 height 6
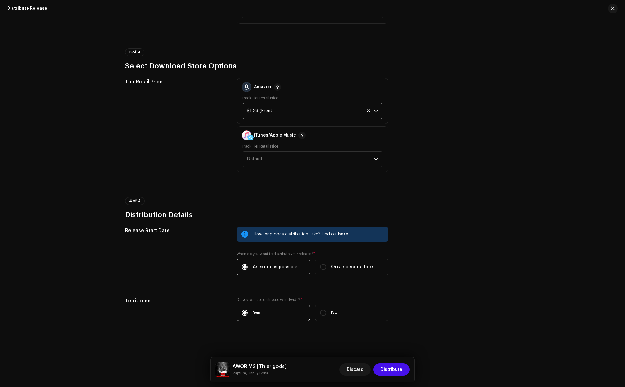
click at [252, 160] on span "Default" at bounding box center [255, 159] width 16 height 5
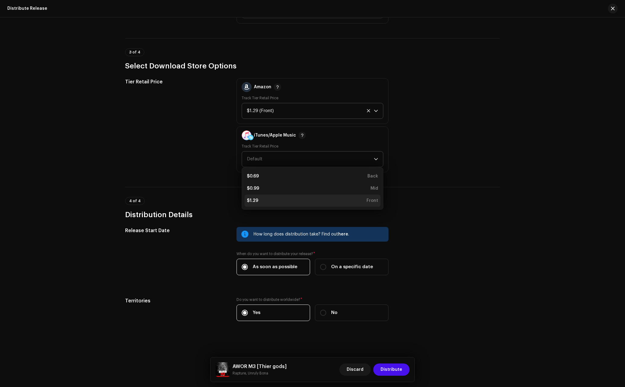
click at [255, 200] on div "$1.29" at bounding box center [252, 200] width 11 height 6
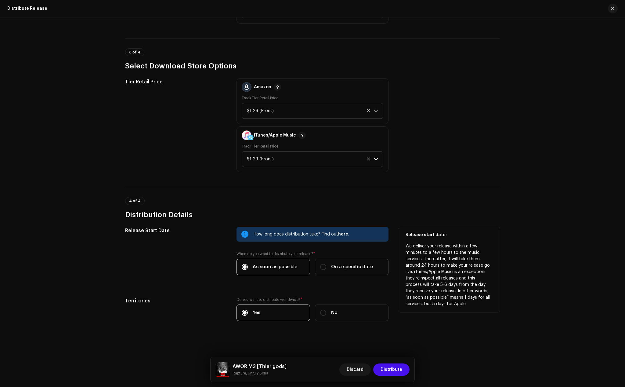
click at [331, 271] on label "On a specific date" at bounding box center [352, 267] width 74 height 16
click at [326, 270] on input "On a specific date" at bounding box center [323, 267] width 6 height 6
radio input "true"
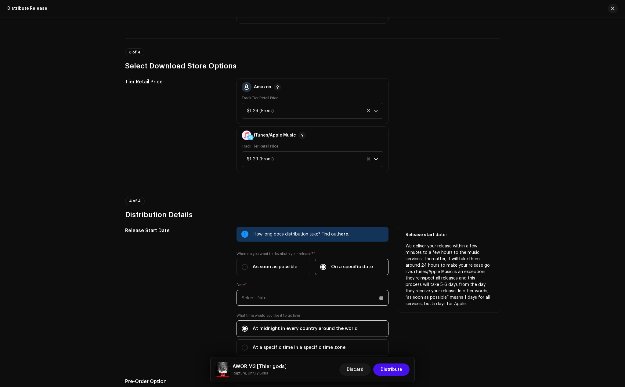
click at [260, 295] on input "text" at bounding box center [313, 298] width 152 height 16
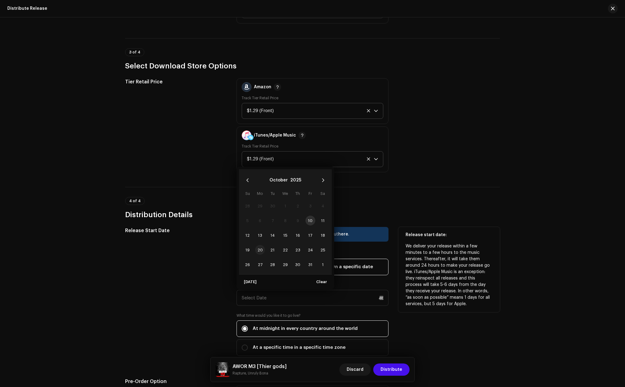
click at [260, 248] on span "20" at bounding box center [260, 250] width 10 height 10
type input "[DATE]"
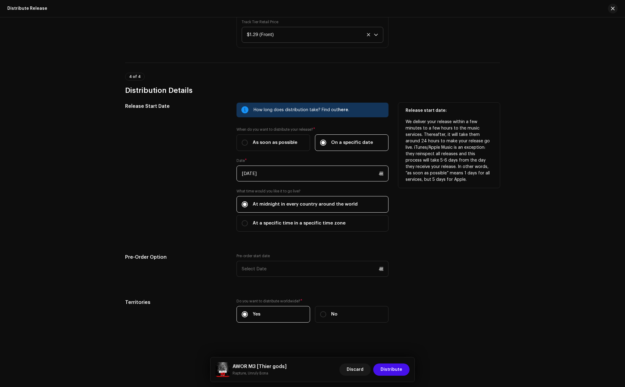
scroll to position [947, 0]
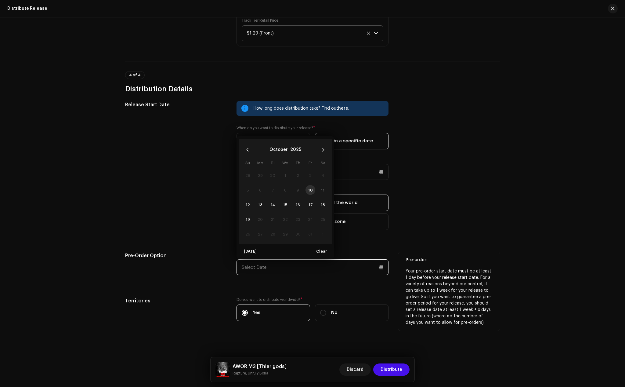
click at [282, 272] on input "text" at bounding box center [313, 267] width 152 height 16
click at [321, 190] on span "11" at bounding box center [323, 190] width 10 height 10
type input "[DATE]"
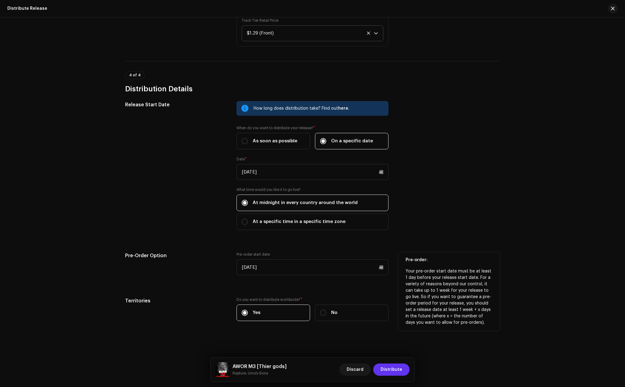
click at [399, 366] on span "Distribute" at bounding box center [392, 369] width 22 height 12
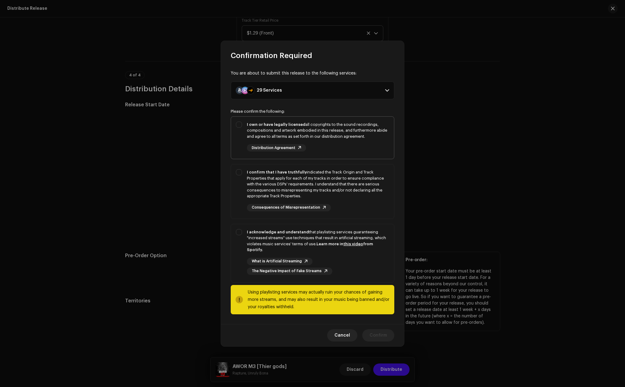
click at [263, 134] on div "I own or have legally licensed all copyrights to the sound recordings, composit…" at bounding box center [318, 130] width 142 height 18
checkbox input "true"
click at [253, 179] on div "I confirm that I have truthfully indicated the Track Origin and Track Propertie…" at bounding box center [318, 184] width 142 height 30
checkbox input "true"
click at [258, 233] on strong "I acknowledge and understand" at bounding box center [278, 232] width 62 height 4
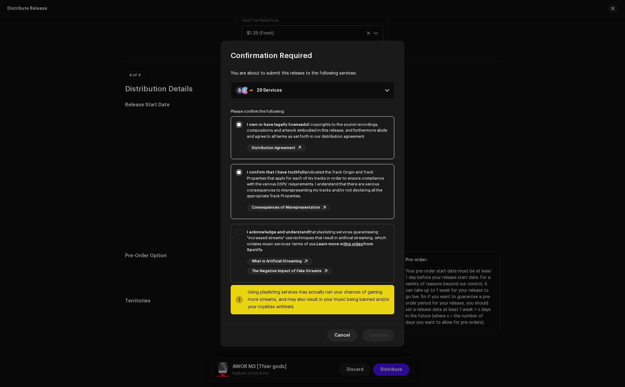
checkbox input "true"
click at [388, 332] on button "Confirm" at bounding box center [378, 335] width 32 height 12
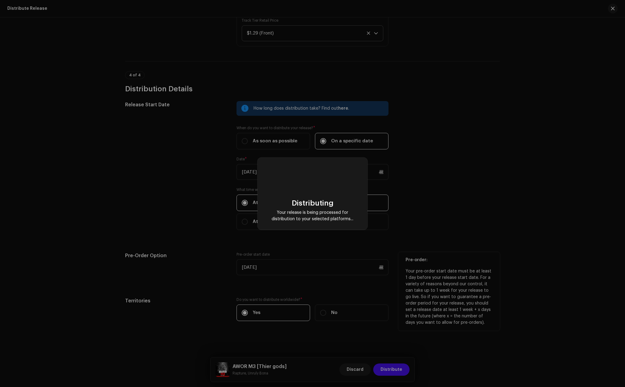
checkbox input "false"
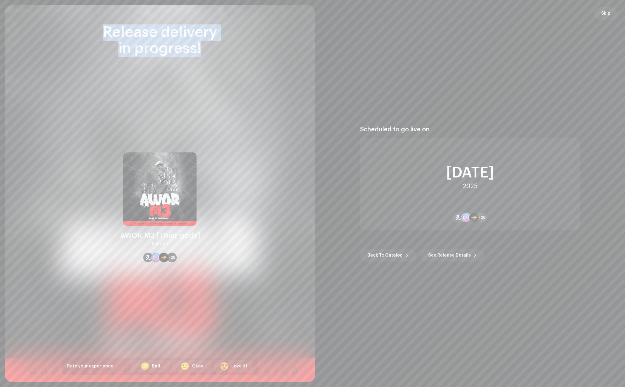
drag, startPoint x: 220, startPoint y: 56, endPoint x: 98, endPoint y: 31, distance: 124.6
click at [98, 31] on div "Release delivery in progress!" at bounding box center [159, 40] width 195 height 32
copy div "Release delivery in progress!"
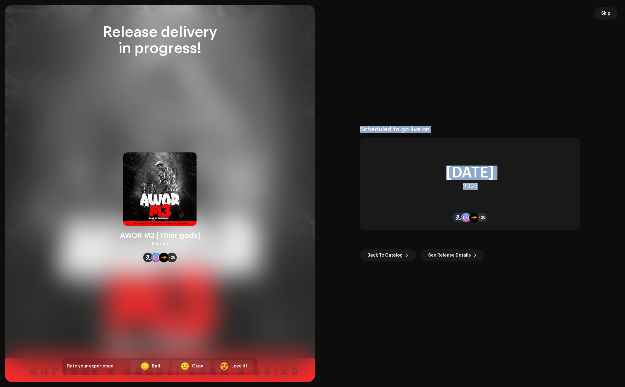
drag, startPoint x: 466, startPoint y: 182, endPoint x: 361, endPoint y: 130, distance: 117.5
click at [361, 130] on div "Scheduled to go live on [DATE] +26" at bounding box center [470, 178] width 220 height 104
copy div "Scheduled to go live on [DATE]"
drag, startPoint x: 120, startPoint y: 233, endPoint x: 169, endPoint y: 244, distance: 50.2
click at [169, 244] on div "AWOR M3 [Thier gods] Rapture" at bounding box center [160, 238] width 80 height 17
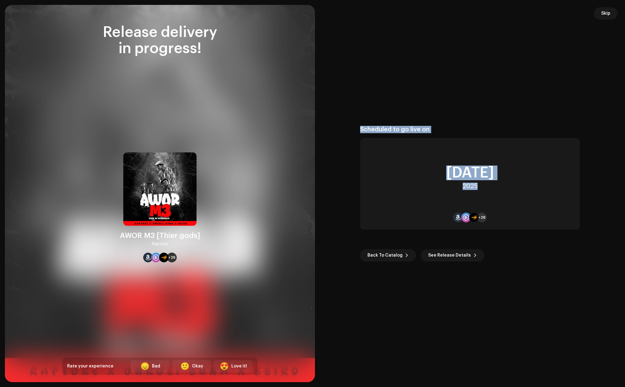
copy div "AWOR M3 [Thier gods] Rapture"
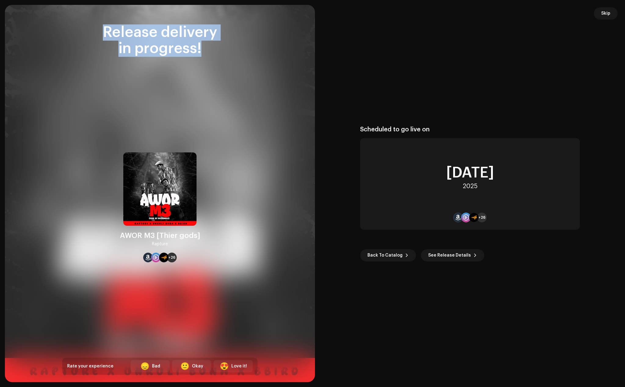
drag, startPoint x: 204, startPoint y: 50, endPoint x: 83, endPoint y: 27, distance: 123.9
click at [83, 27] on div "Release delivery in progress!" at bounding box center [159, 40] width 195 height 32
copy div "Release delivery in progress!"
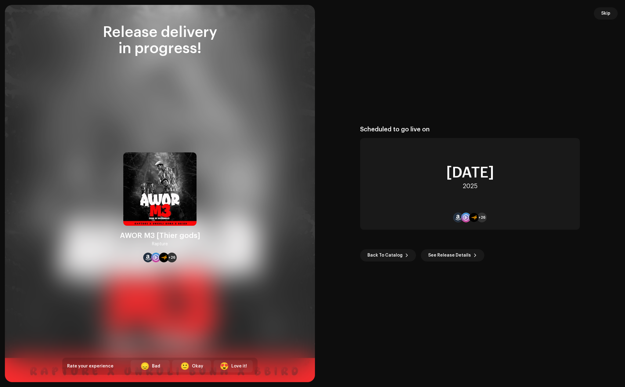
click at [428, 100] on div "Scheduled to go live on [DATE] +26 Back To Catalog See Release Details" at bounding box center [469, 193] width 295 height 362
click at [606, 13] on span "Skip" at bounding box center [605, 13] width 9 height 12
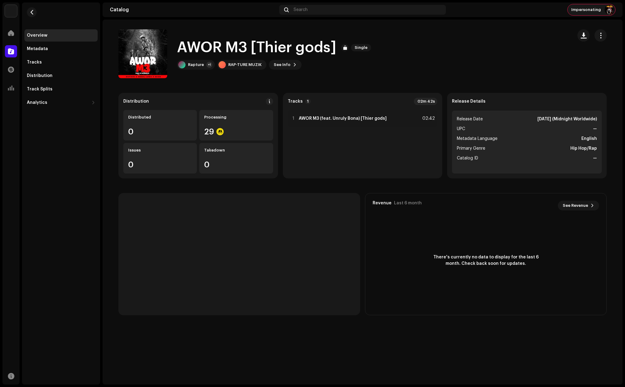
click at [596, 8] on span "Impersonating" at bounding box center [586, 9] width 30 height 5
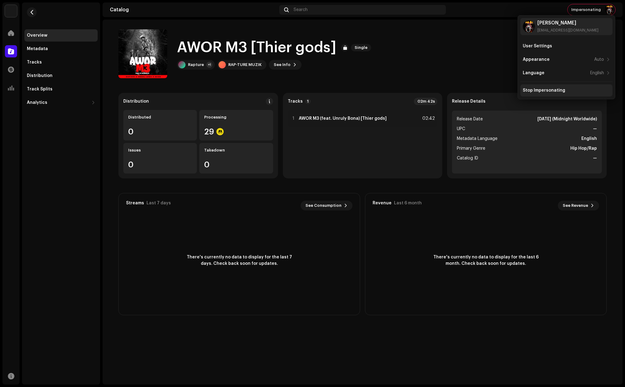
click at [540, 88] on div "Stop Impersonating" at bounding box center [544, 90] width 42 height 5
